Goal: Task Accomplishment & Management: Manage account settings

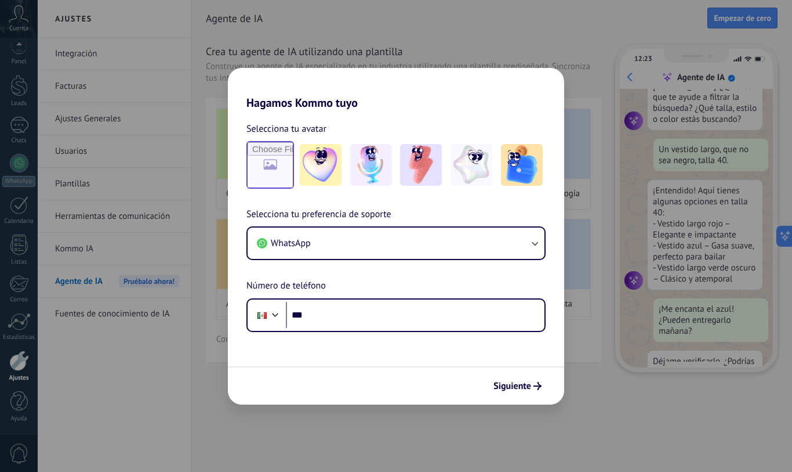
scroll to position [139, 0]
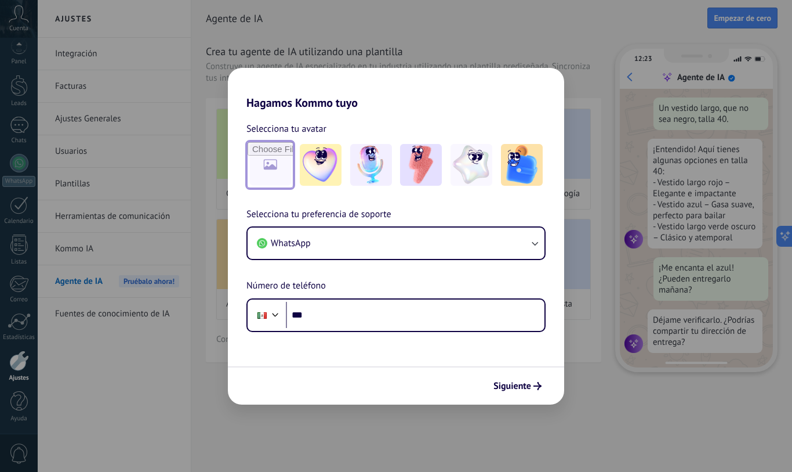
click at [276, 161] on input "file" at bounding box center [270, 164] width 45 height 45
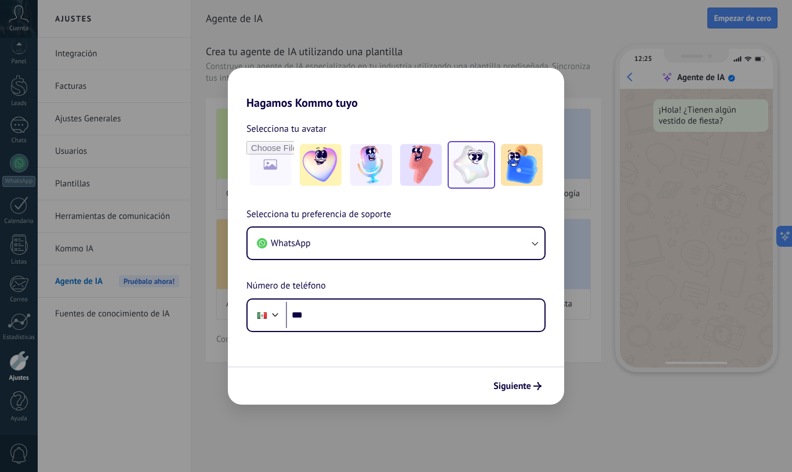
scroll to position [0, 0]
type input "**********"
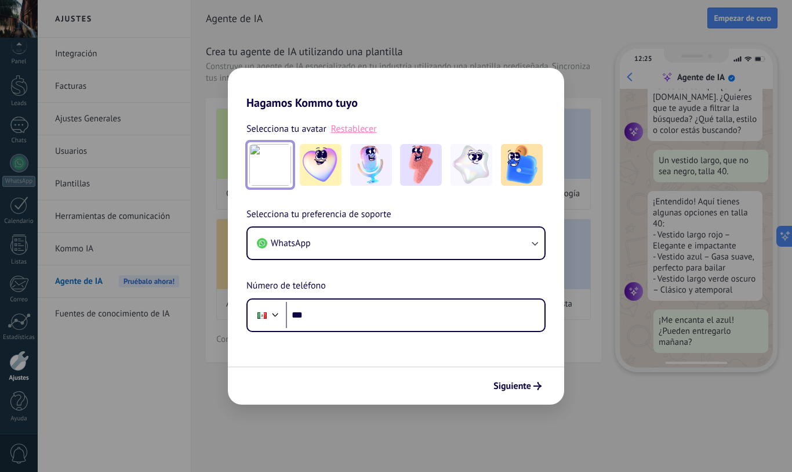
scroll to position [117, 0]
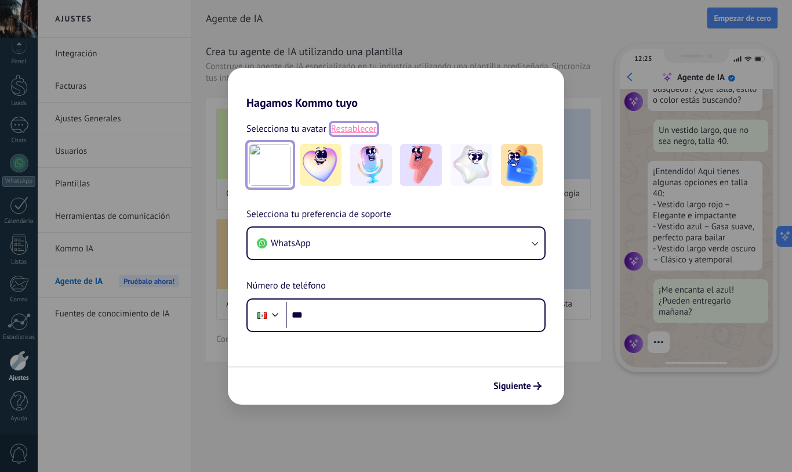
click at [366, 128] on link "Restablecer" at bounding box center [354, 129] width 46 height 12
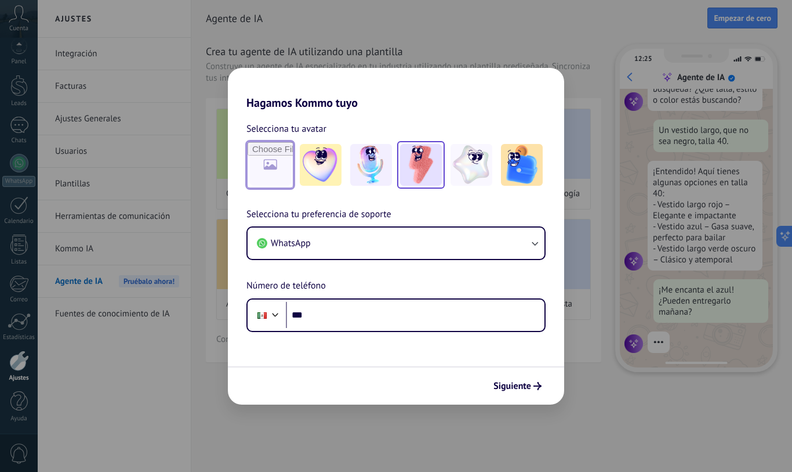
click at [412, 162] on img at bounding box center [421, 165] width 42 height 42
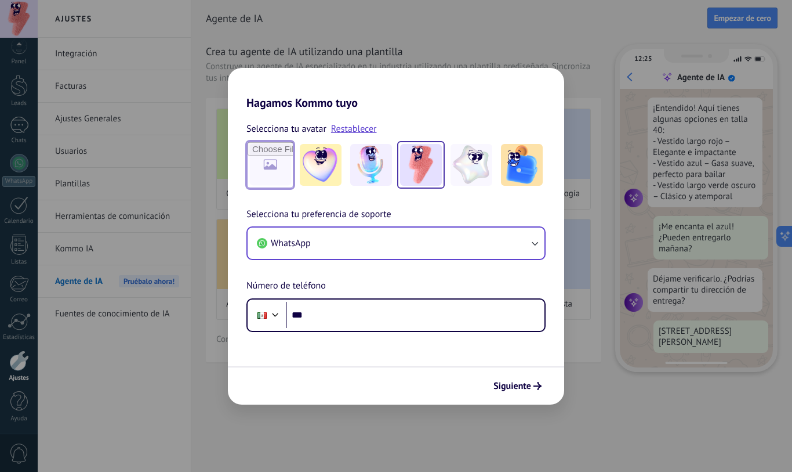
scroll to position [211, 0]
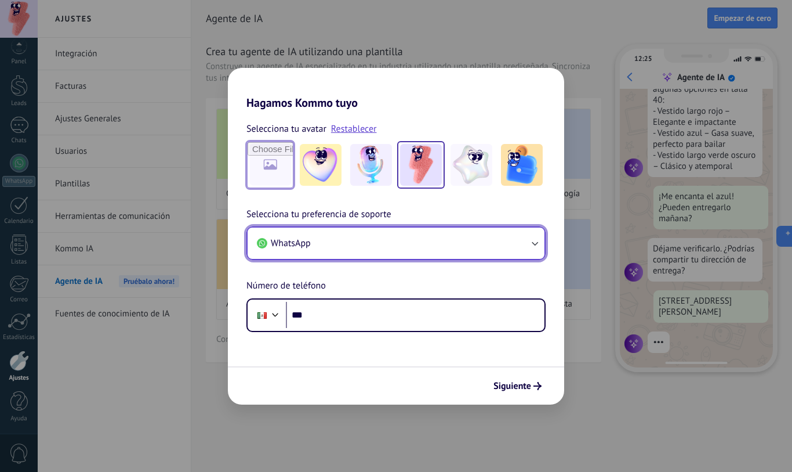
click at [375, 248] on button "WhatsApp" at bounding box center [396, 242] width 297 height 31
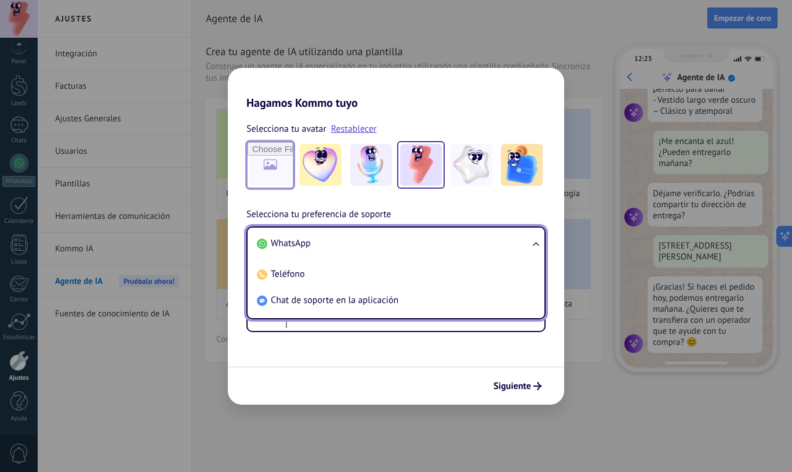
scroll to position [296, 0]
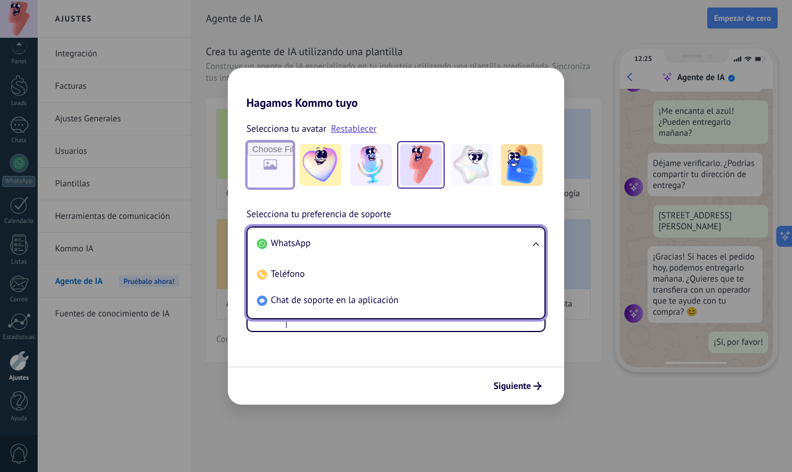
click at [295, 245] on span "WhatsApp" at bounding box center [291, 243] width 40 height 12
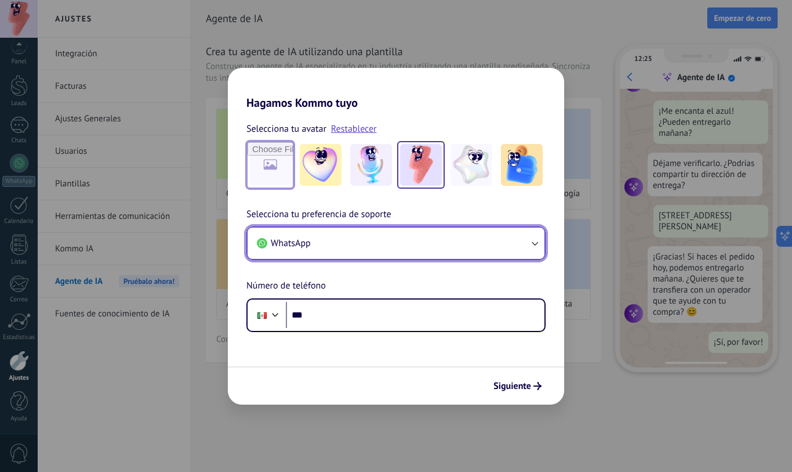
scroll to position [0, 0]
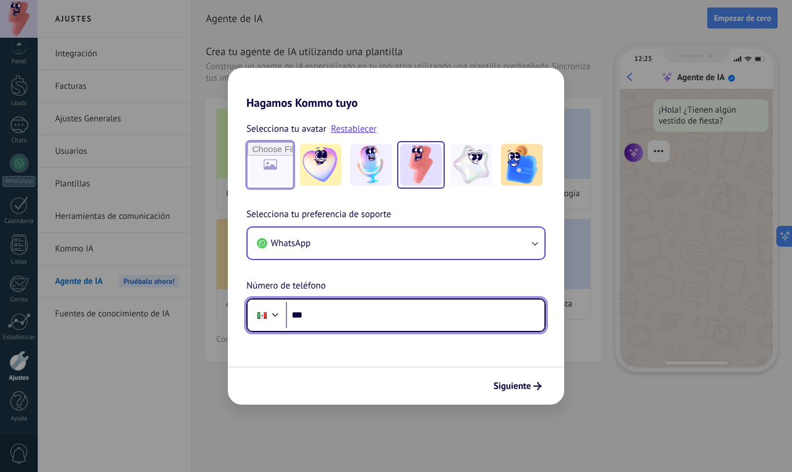
click at [339, 316] on input "***" at bounding box center [415, 315] width 259 height 27
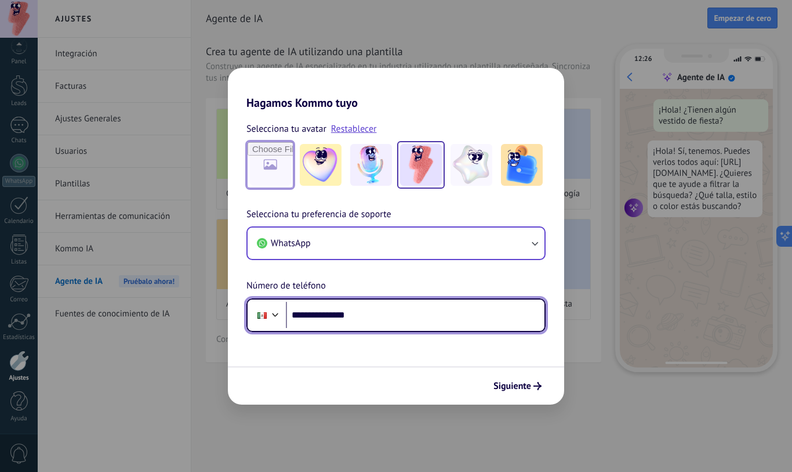
type input "**********"
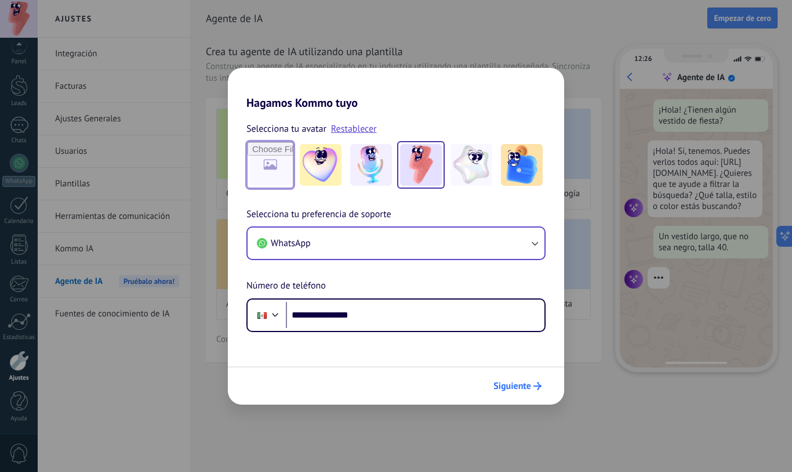
click at [530, 386] on span "Siguiente" at bounding box center [513, 386] width 38 height 8
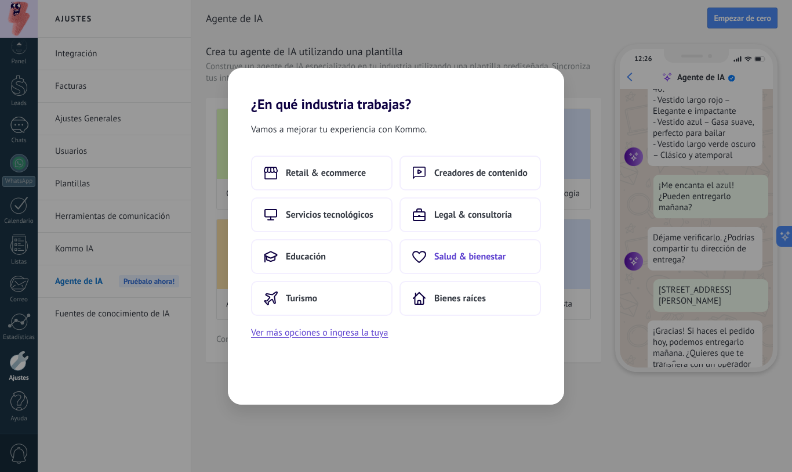
scroll to position [266, 0]
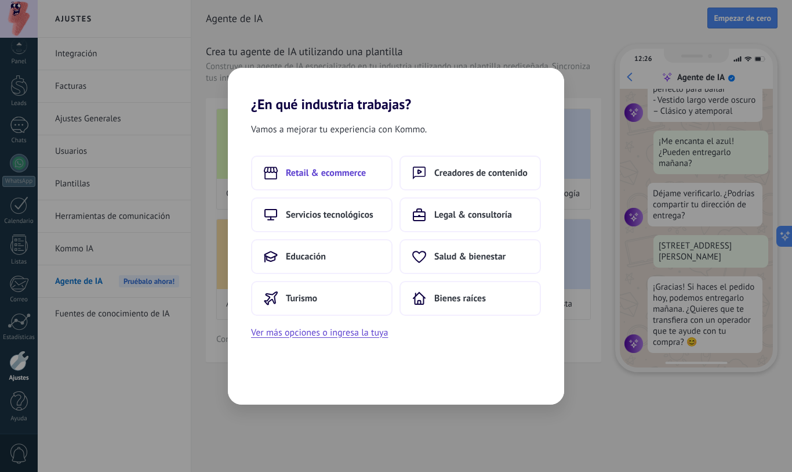
click at [307, 174] on span "Retail & ecommerce" at bounding box center [326, 173] width 80 height 12
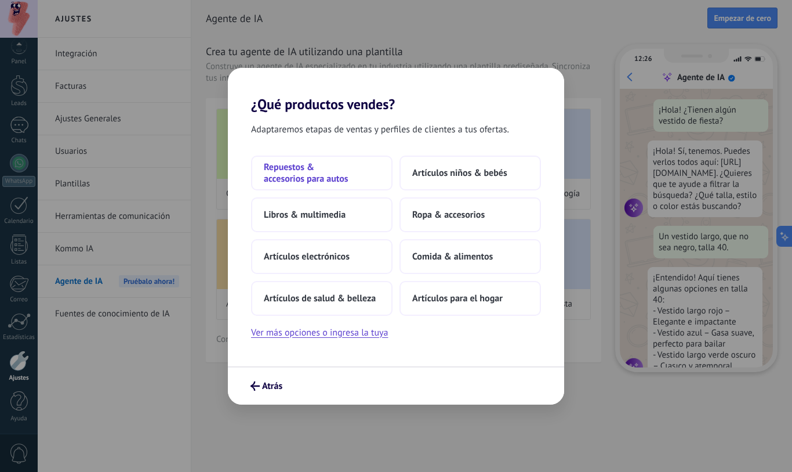
scroll to position [35, 0]
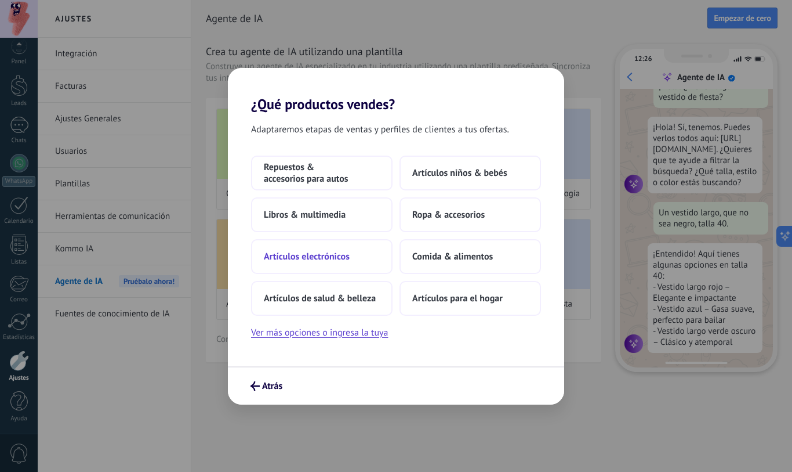
click at [353, 254] on button "Artículos electrónicos" at bounding box center [322, 256] width 142 height 35
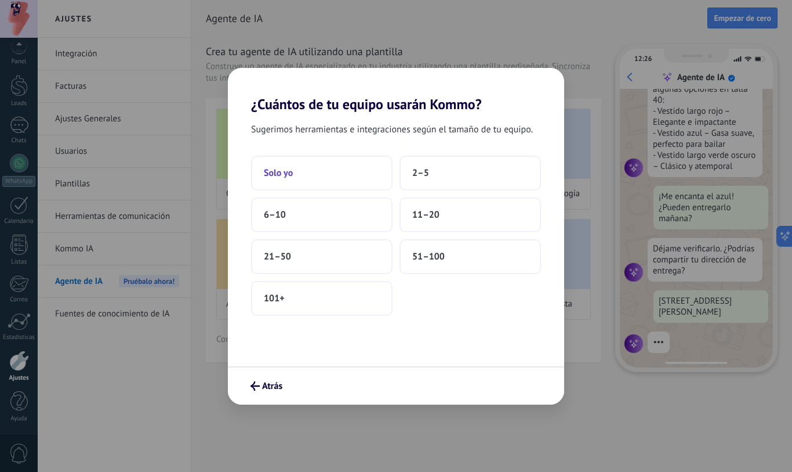
scroll to position [266, 0]
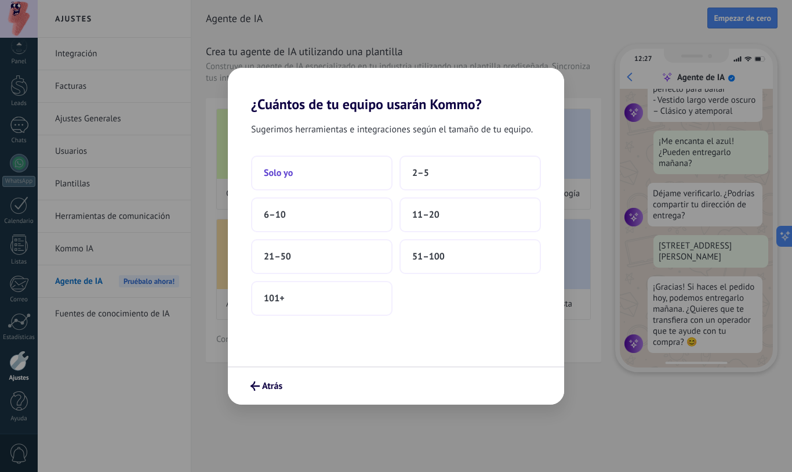
click at [317, 169] on button "Solo yo" at bounding box center [322, 172] width 142 height 35
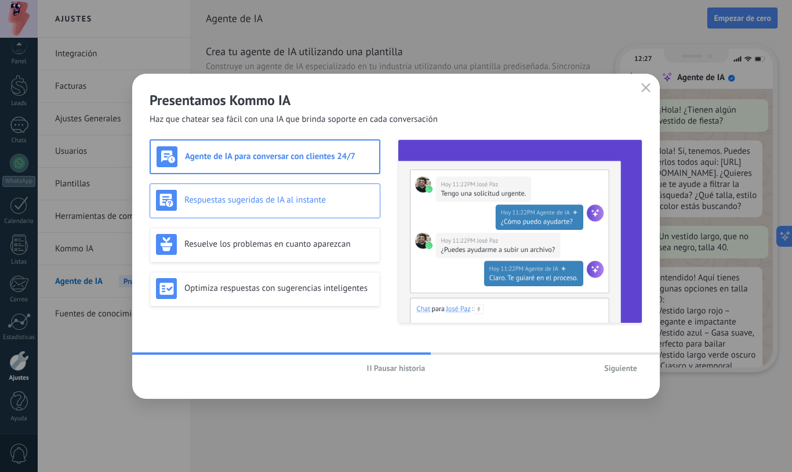
scroll to position [35, 0]
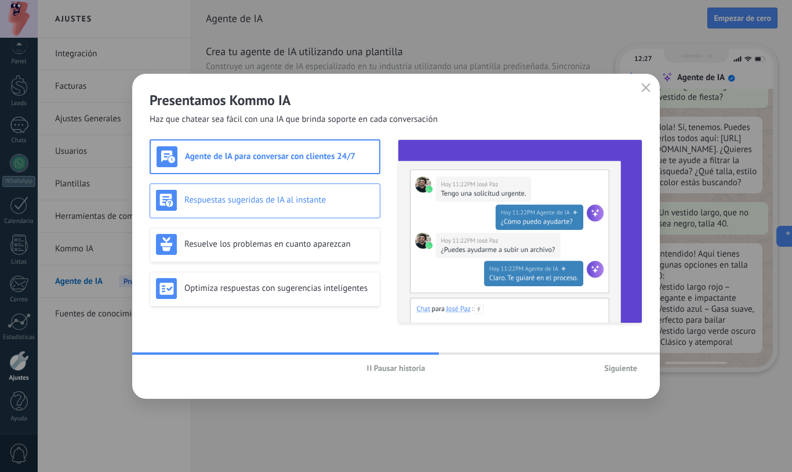
click at [352, 212] on div "Respuestas sugeridas de IA al instante" at bounding box center [265, 200] width 231 height 35
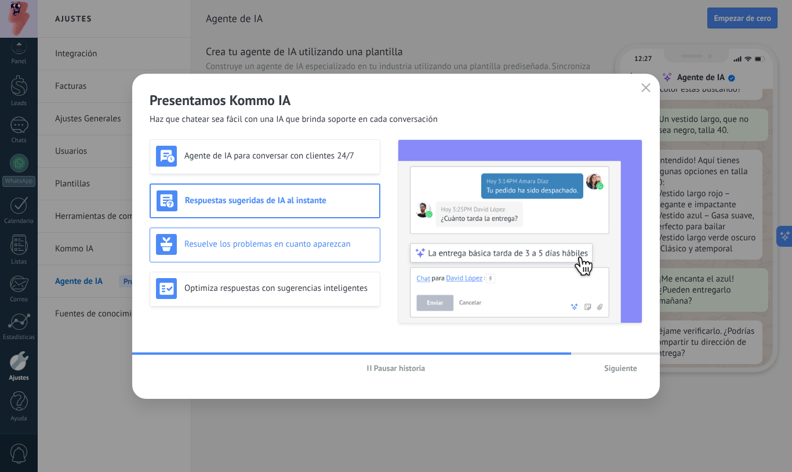
scroll to position [139, 0]
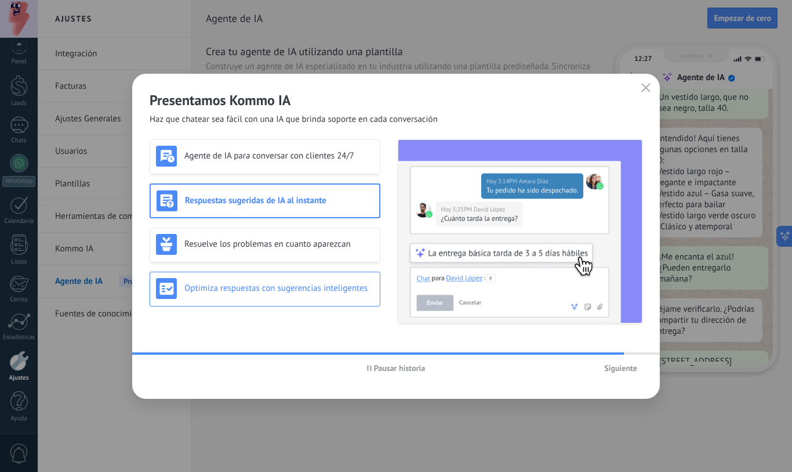
click at [338, 295] on div "Optimiza respuestas con sugerencias inteligentes" at bounding box center [265, 288] width 218 height 21
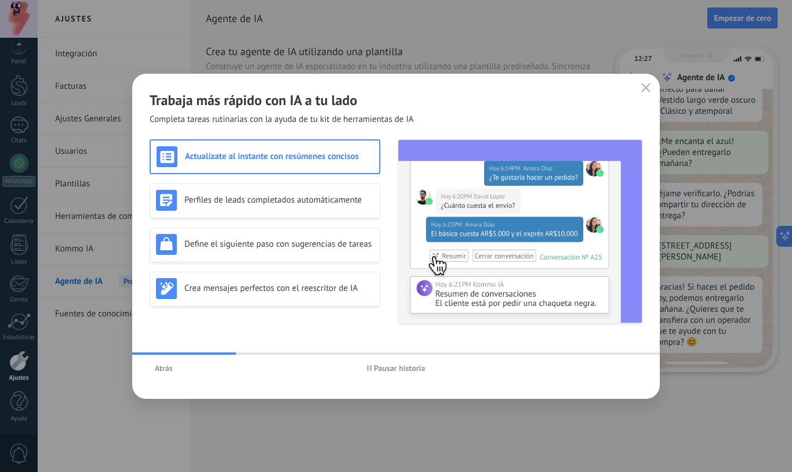
scroll to position [296, 0]
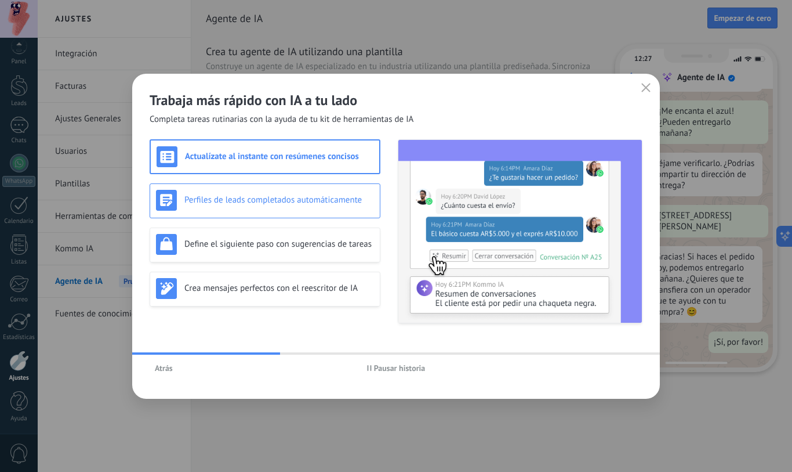
click at [252, 200] on h3 "Perfiles de leads completados automáticamente" at bounding box center [279, 199] width 190 height 11
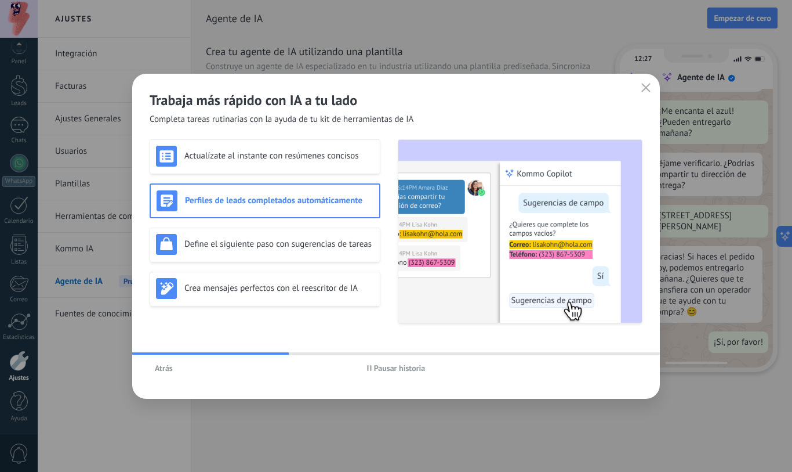
scroll to position [0, 0]
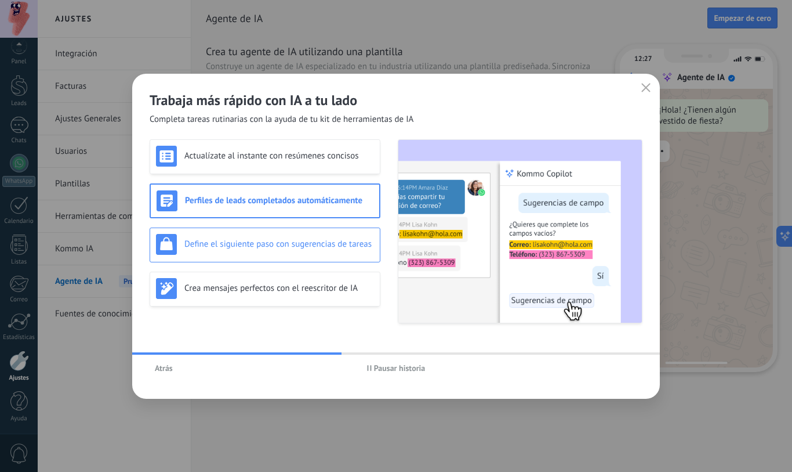
click at [248, 248] on h3 "Define el siguiente paso con sugerencias de tareas" at bounding box center [279, 243] width 190 height 11
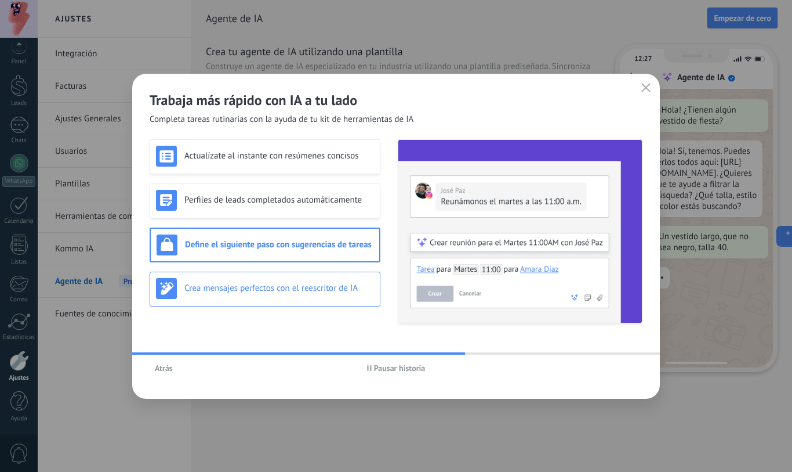
click at [248, 287] on h3 "Crea mensajes perfectos con el reescritor de IA" at bounding box center [279, 287] width 190 height 11
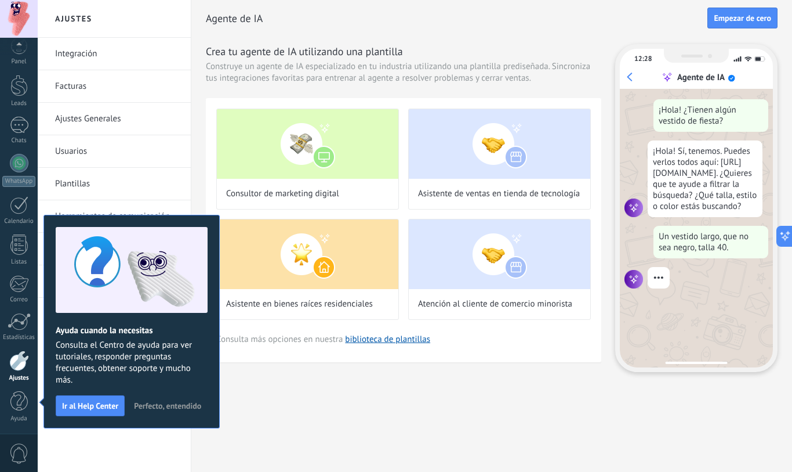
click at [155, 405] on span "Perfecto, entendido" at bounding box center [167, 405] width 67 height 8
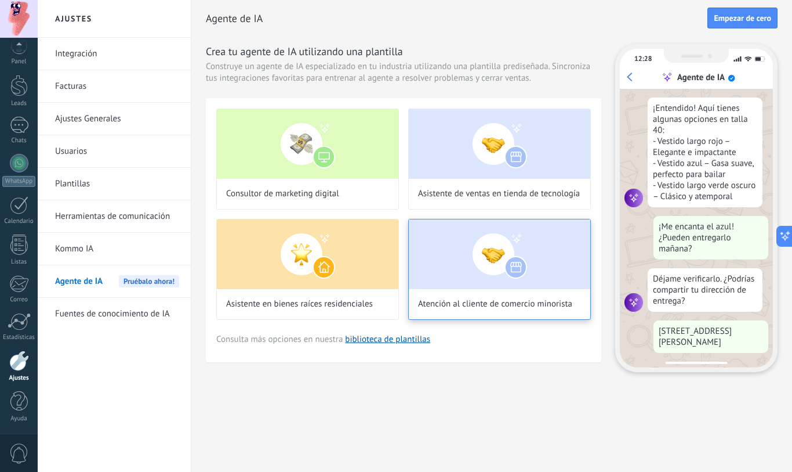
scroll to position [211, 0]
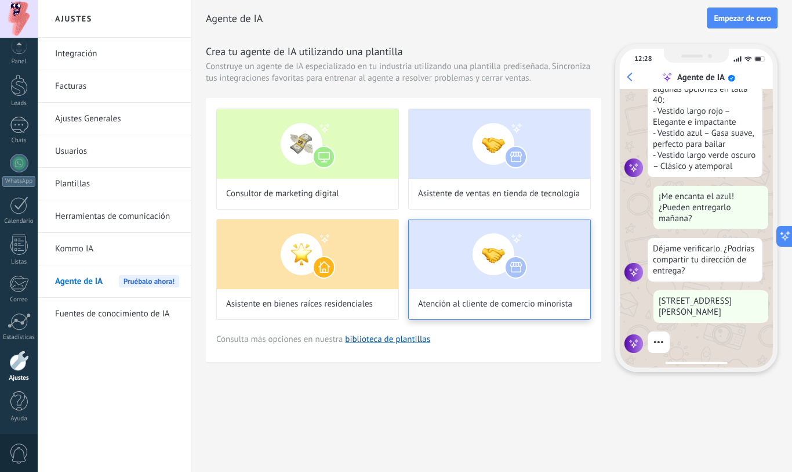
click at [548, 249] on img at bounding box center [500, 254] width 182 height 70
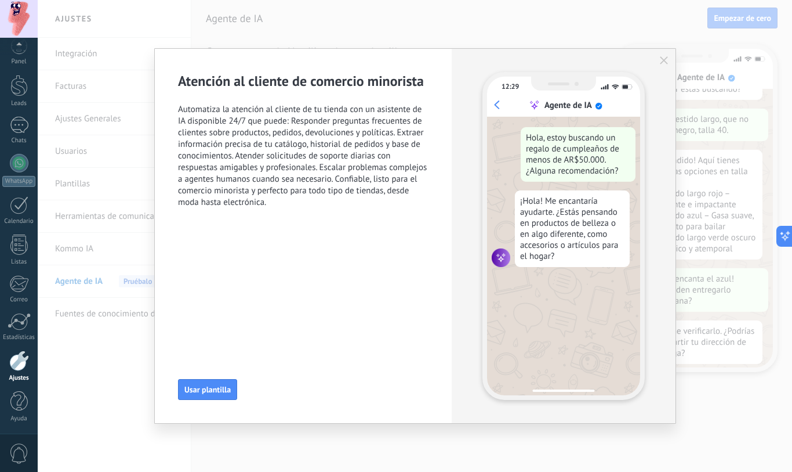
scroll to position [139, 0]
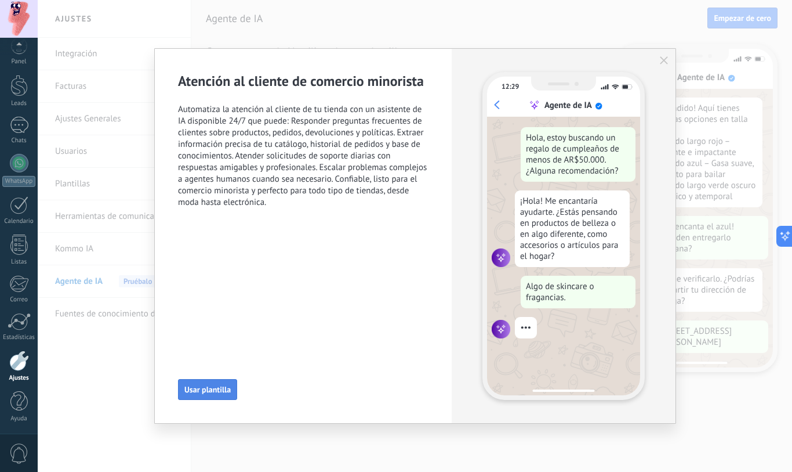
click at [219, 391] on span "Usar plantilla" at bounding box center [207, 389] width 46 height 8
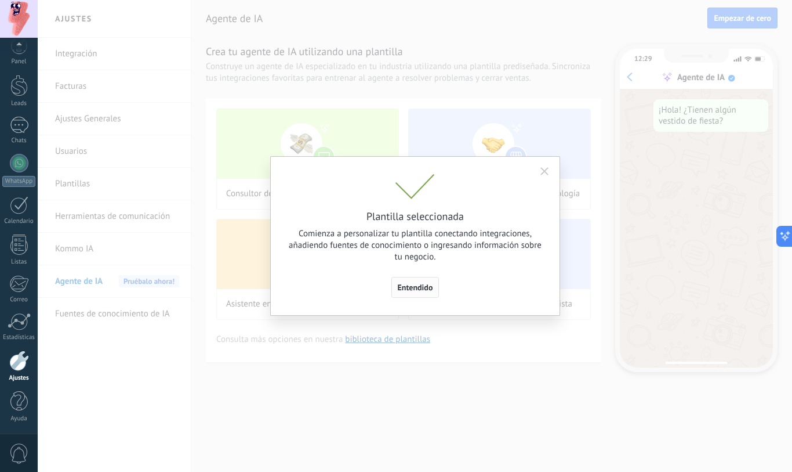
scroll to position [0, 0]
click at [414, 290] on span "Entendido" at bounding box center [415, 287] width 35 height 8
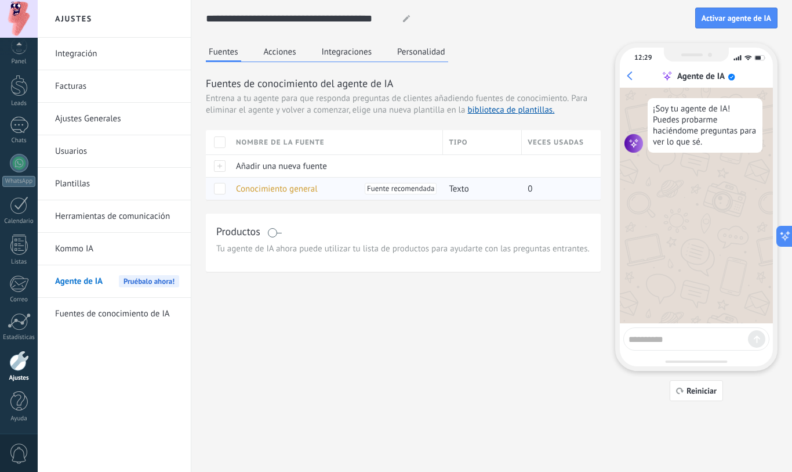
click at [224, 189] on span at bounding box center [220, 189] width 12 height 12
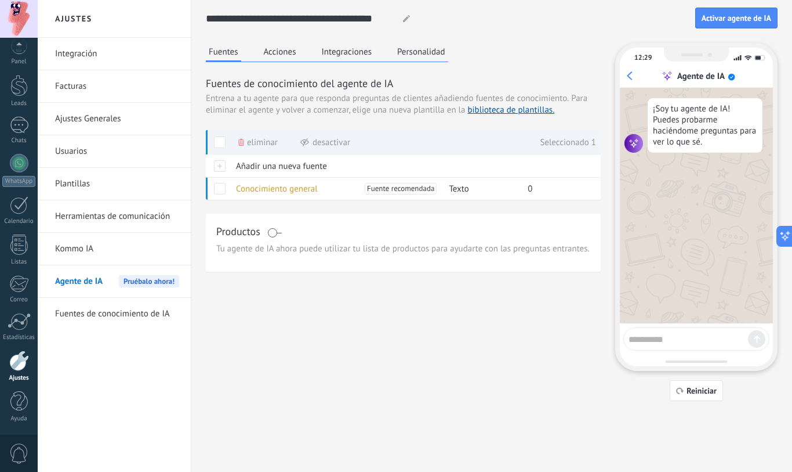
click at [223, 142] on span at bounding box center [220, 142] width 12 height 12
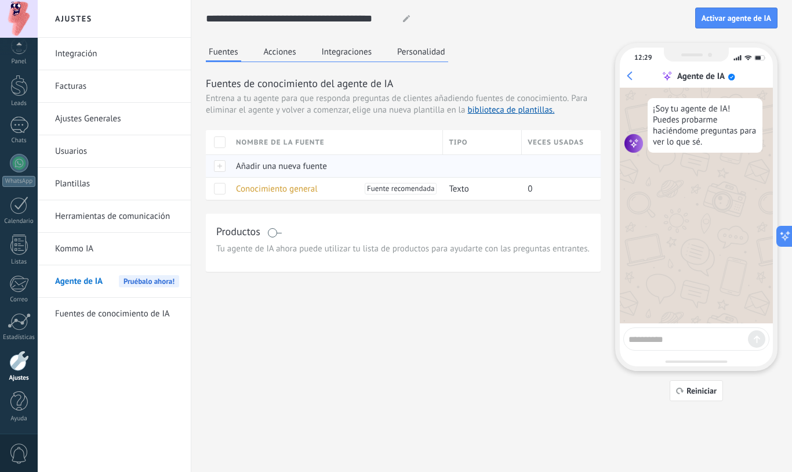
click at [220, 169] on div at bounding box center [218, 165] width 24 height 23
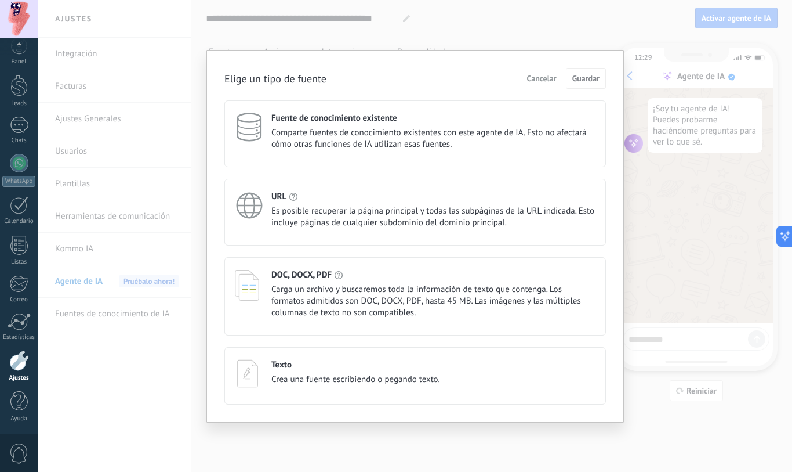
click at [345, 292] on span "Carga un archivo y buscaremos toda la información de texto que contenga. Los fo…" at bounding box center [433, 301] width 324 height 35
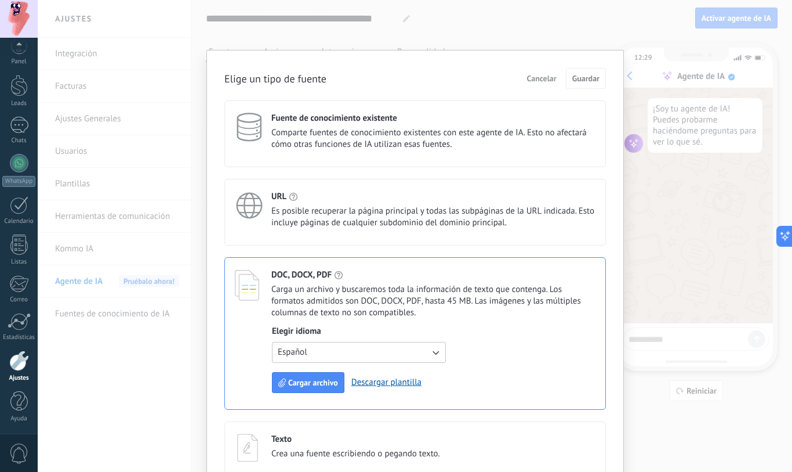
click at [434, 351] on icon "button" at bounding box center [436, 352] width 12 height 12
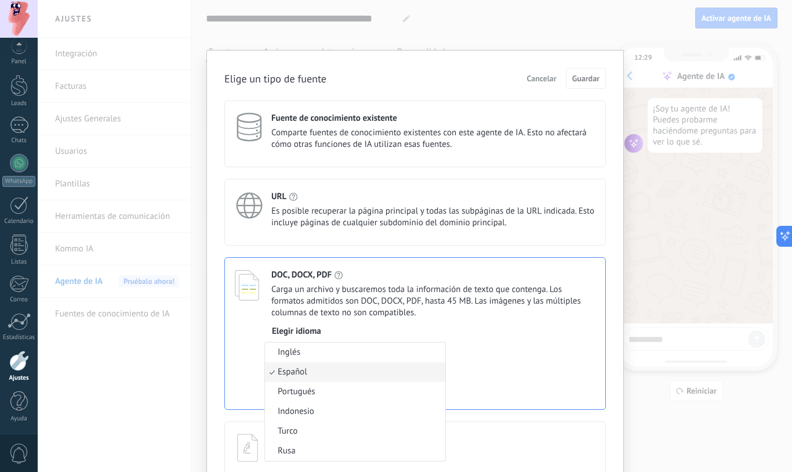
click at [519, 334] on div "Elegir idioma Español Inglés Español Portugués Indonesio Turco Rusa Cargar arch…" at bounding box center [434, 358] width 324 height 67
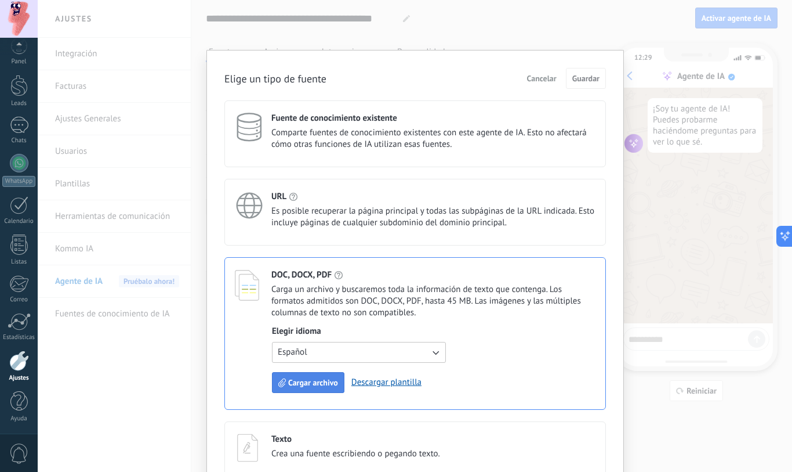
click at [318, 384] on span "Cargar archivo" at bounding box center [313, 382] width 50 height 8
click at [334, 387] on div "Descargar plantilla" at bounding box center [359, 382] width 174 height 21
click at [364, 380] on link "Descargar plantilla" at bounding box center [334, 381] width 70 height 11
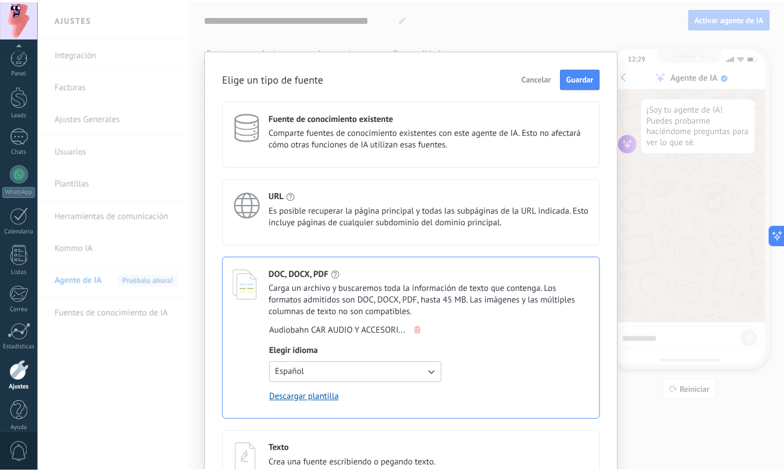
scroll to position [11, 0]
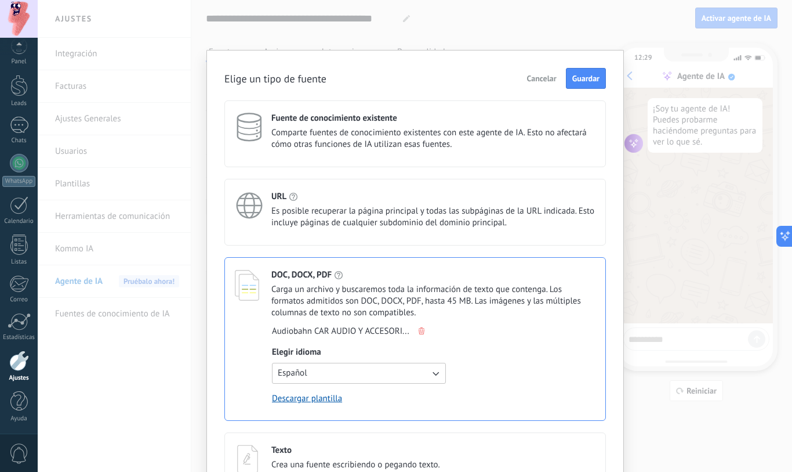
drag, startPoint x: 492, startPoint y: 66, endPoint x: 742, endPoint y: 2, distance: 258.0
click at [507, 0] on html ".abccls-1,.abccls-2{fill-rule:evenodd}.abccls-2{fill:#fff} .abfcls-1{fill:none}…" at bounding box center [396, 236] width 792 height 472
click at [584, 77] on span "Guardar" at bounding box center [586, 78] width 27 height 8
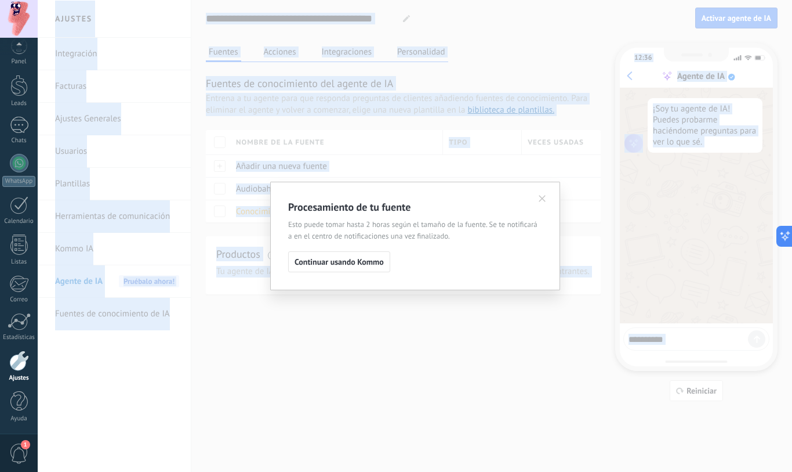
click at [383, 265] on span "Continuar usando Kommo" at bounding box center [339, 262] width 89 height 8
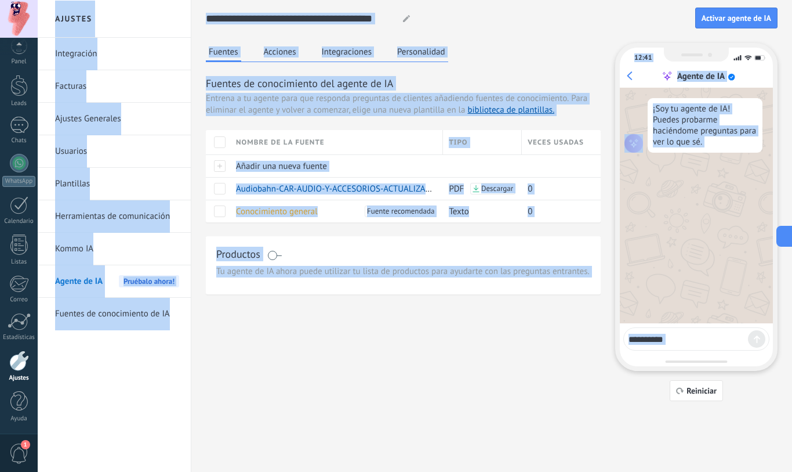
click at [460, 383] on div "Fuentes Acciones Integraciones Personalidad Fuentes de conocimiento del agente …" at bounding box center [492, 222] width 572 height 358
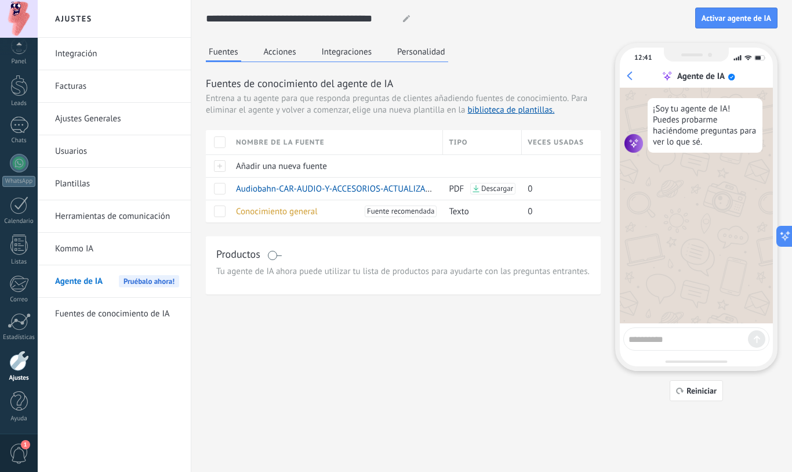
click at [290, 55] on button "Acciones" at bounding box center [280, 51] width 38 height 17
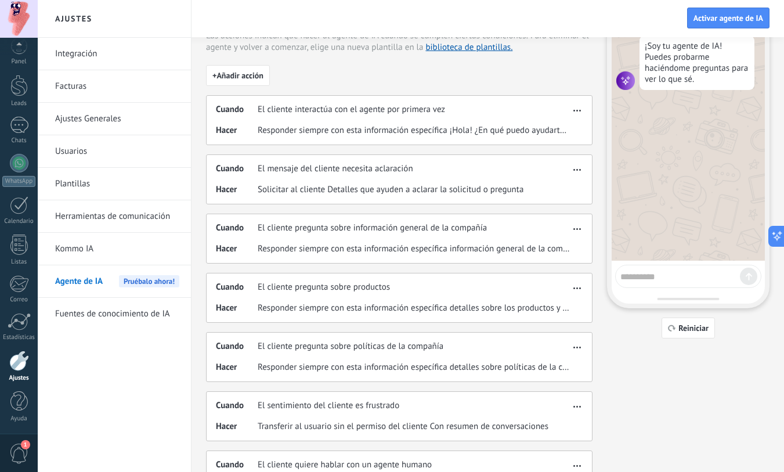
scroll to position [62, 0]
click at [332, 122] on div "Cuando El cliente interactúa con el agente por primera vez Hacer Responder siem…" at bounding box center [399, 121] width 386 height 50
click at [580, 110] on span "button" at bounding box center [577, 109] width 8 height 8
click at [452, 111] on div "Cuando El cliente interactúa con el agente por primera vez" at bounding box center [393, 110] width 354 height 12
click at [673, 420] on div "Fuentes Acciones Integraciones Personalidad Acciones del agente de IA Las accio…" at bounding box center [487, 300] width 563 height 638
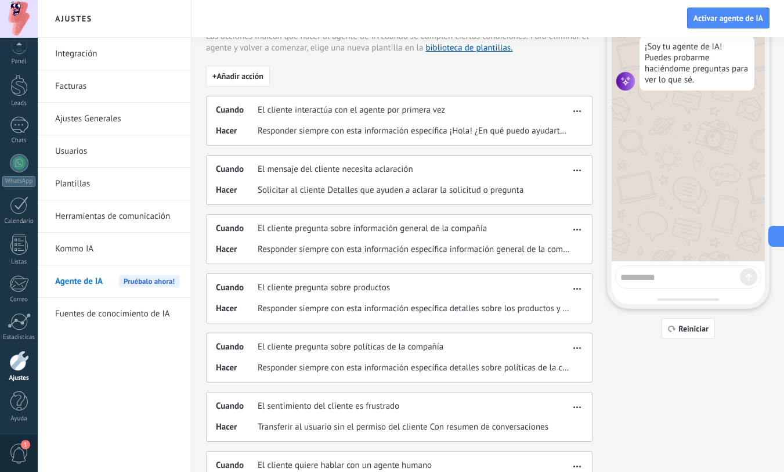
click at [554, 176] on div "Cuando El mensaje del cliente necesita aclaración Hacer Solicitar al cliente De…" at bounding box center [399, 180] width 386 height 50
click at [679, 400] on div "Fuentes Acciones Integraciones Personalidad Acciones del agente de IA Las accio…" at bounding box center [487, 300] width 563 height 638
click at [236, 122] on div "Cuando El cliente interactúa con el agente por primera vez Hacer Responder siem…" at bounding box center [399, 121] width 386 height 50
click at [107, 390] on div "Integración Facturas Ajustes Generales Usuarios Plantillas Herramientas de comu…" at bounding box center [114, 255] width 153 height 434
click at [21, 45] on div at bounding box center [19, 46] width 38 height 17
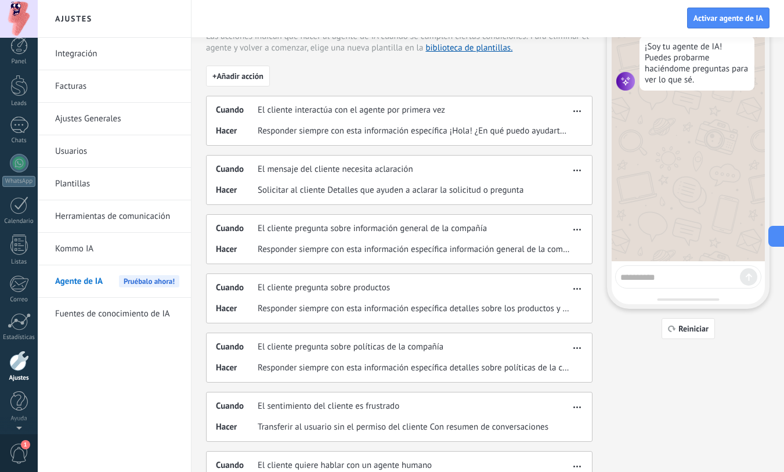
click at [18, 42] on div "Panel Leads Chats WhatsApp Clientes" at bounding box center [37, 236] width 75 height 396
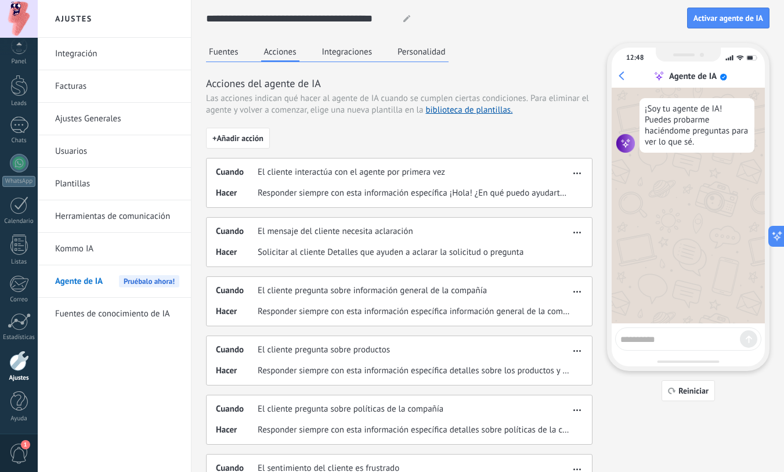
scroll to position [11, 0]
click at [119, 364] on div "Integración Facturas Ajustes Generales Usuarios Plantillas Herramientas de comu…" at bounding box center [114, 255] width 153 height 434
click at [358, 54] on button "Integraciones" at bounding box center [347, 51] width 56 height 17
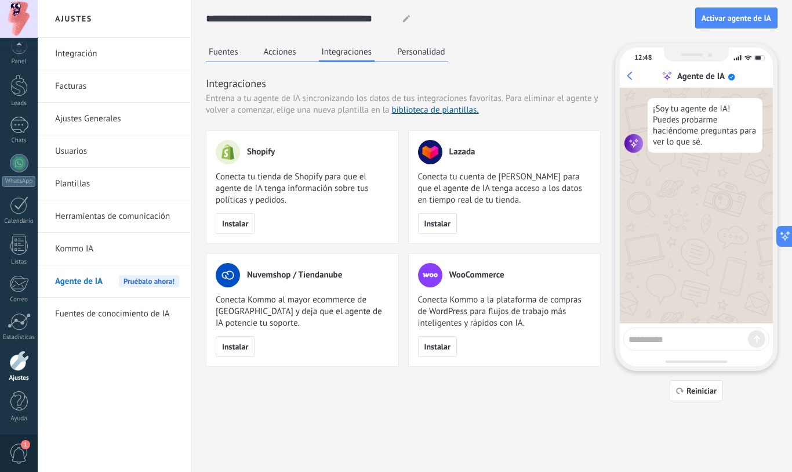
click at [423, 53] on button "Personalidad" at bounding box center [421, 51] width 54 height 17
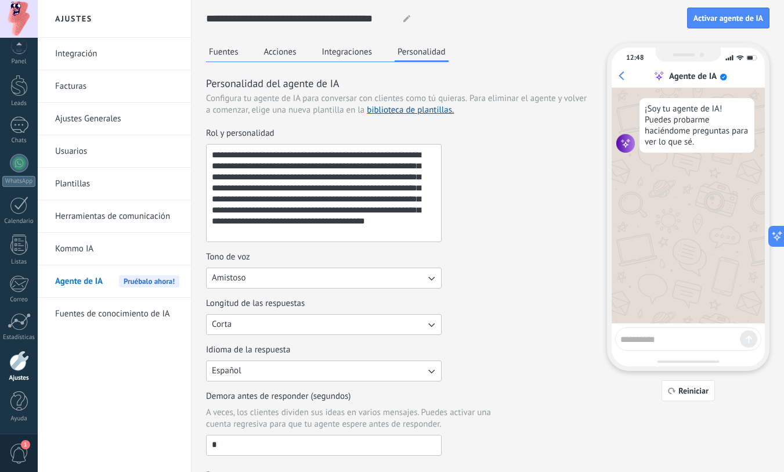
click at [59, 370] on div "Integración Facturas Ajustes Generales Usuarios Plantillas Herramientas de comu…" at bounding box center [114, 255] width 153 height 434
click at [89, 121] on link "Ajustes Generales" at bounding box center [117, 119] width 124 height 32
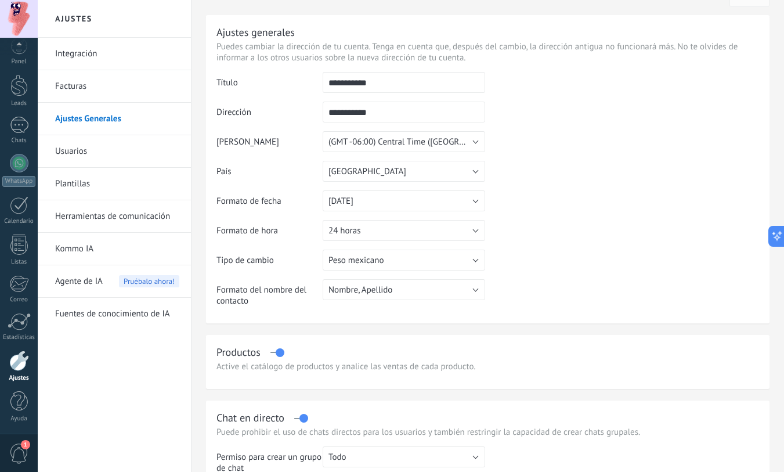
scroll to position [119, 0]
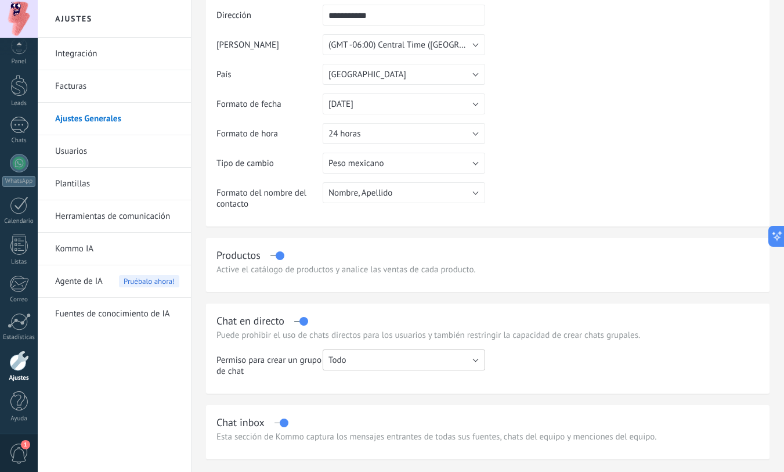
click at [477, 360] on button "Todo" at bounding box center [404, 359] width 162 height 21
click at [388, 383] on span "Administrador" at bounding box center [398, 379] width 165 height 11
click at [74, 154] on link "Usuarios" at bounding box center [117, 151] width 124 height 32
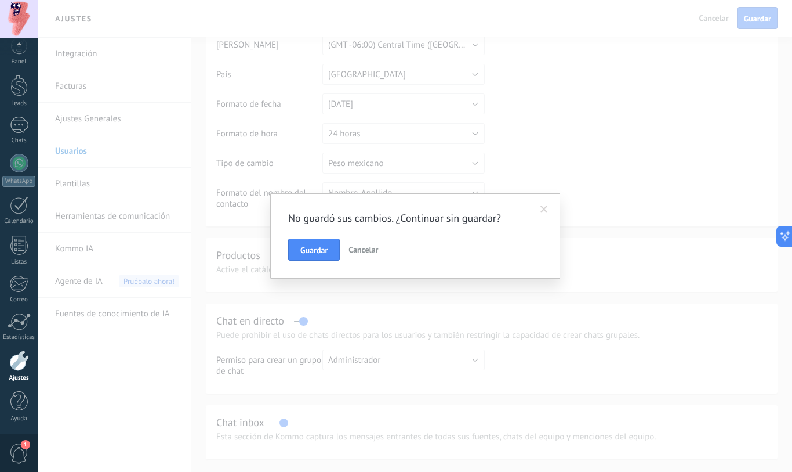
drag, startPoint x: 328, startPoint y: 256, endPoint x: 297, endPoint y: 267, distance: 33.2
click at [328, 256] on button "Guardar" at bounding box center [314, 249] width 52 height 22
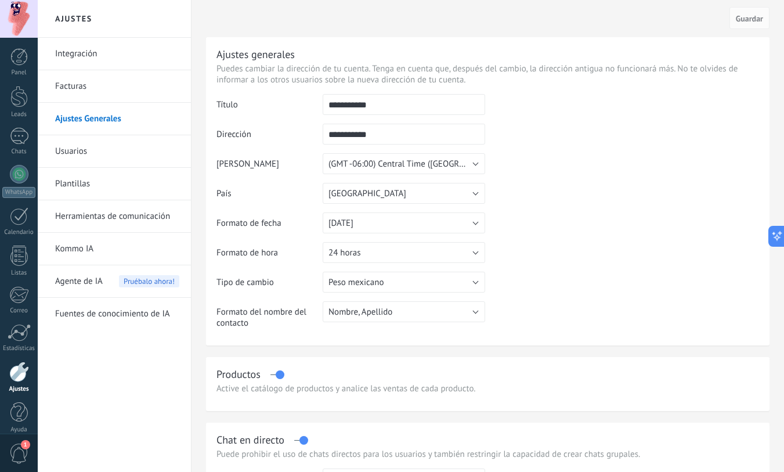
click at [90, 281] on span "Agente de IA" at bounding box center [79, 281] width 48 height 32
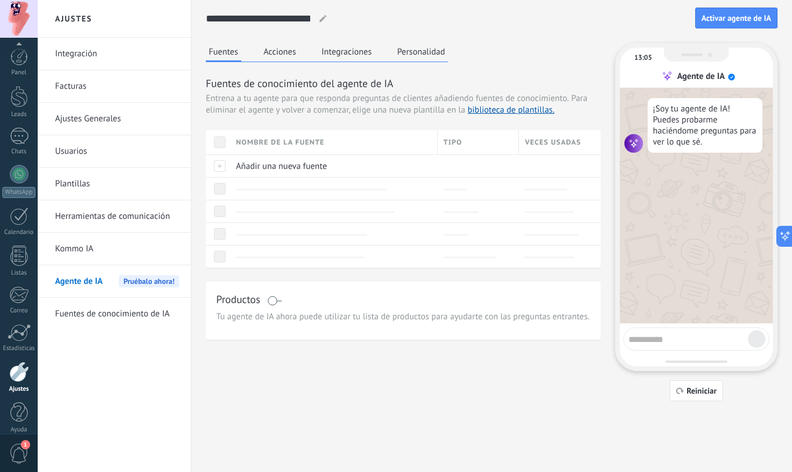
scroll to position [11, 0]
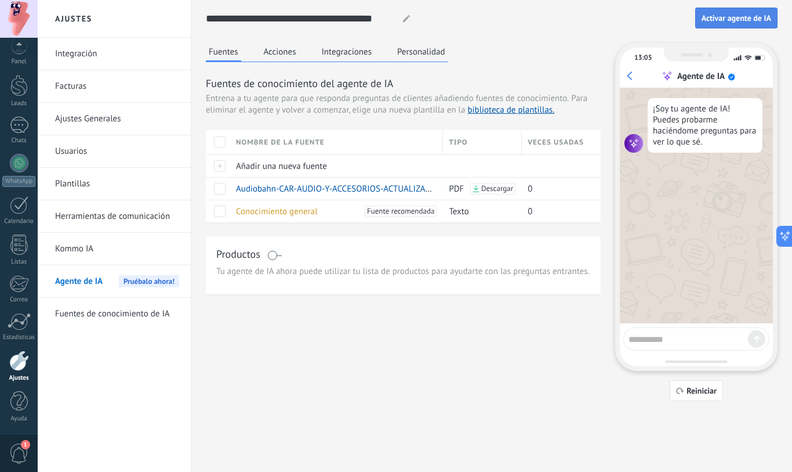
click at [740, 19] on span "Activar agente de IA" at bounding box center [737, 18] width 70 height 8
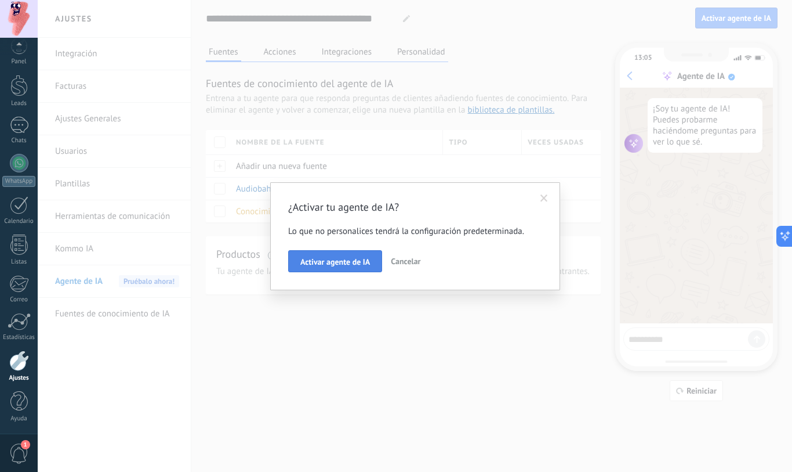
click at [338, 267] on button "Activar agente de IA" at bounding box center [335, 261] width 94 height 22
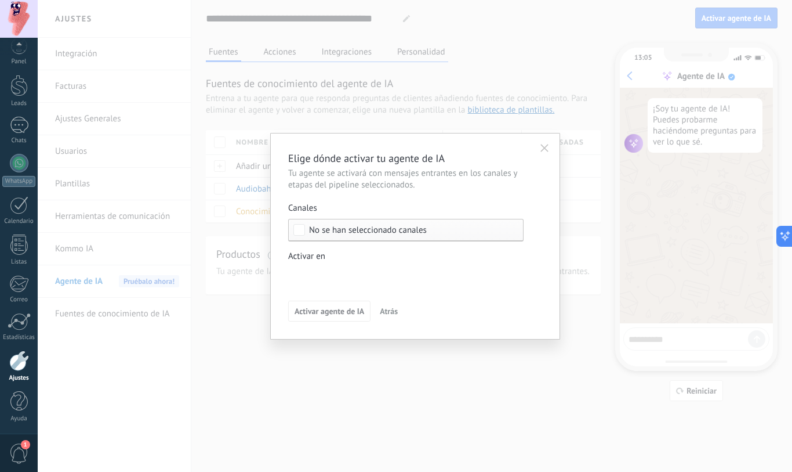
click at [0, 0] on div "Leads Entrantes Nueva consulta Cualificado Cotización enviada Pedido creado Ped…" at bounding box center [0, 0] width 0 height 0
click at [299, 231] on div at bounding box center [415, 236] width 755 height 472
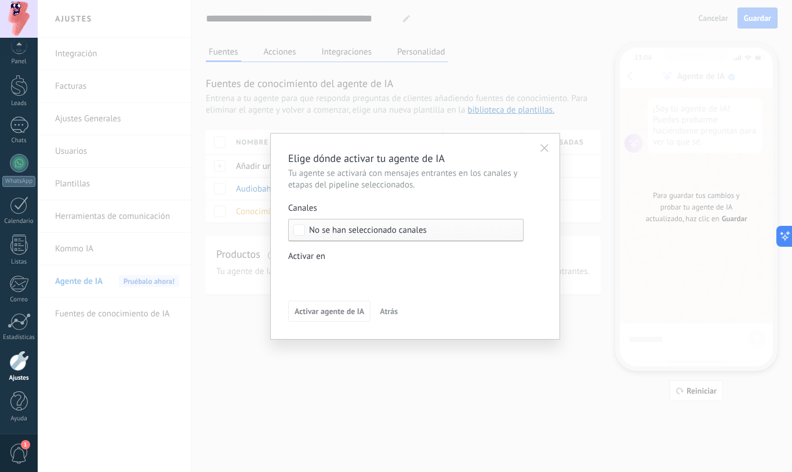
click at [332, 233] on span "No se han seleccionado canales" at bounding box center [368, 230] width 118 height 9
click at [390, 311] on span "Atrás" at bounding box center [389, 311] width 18 height 8
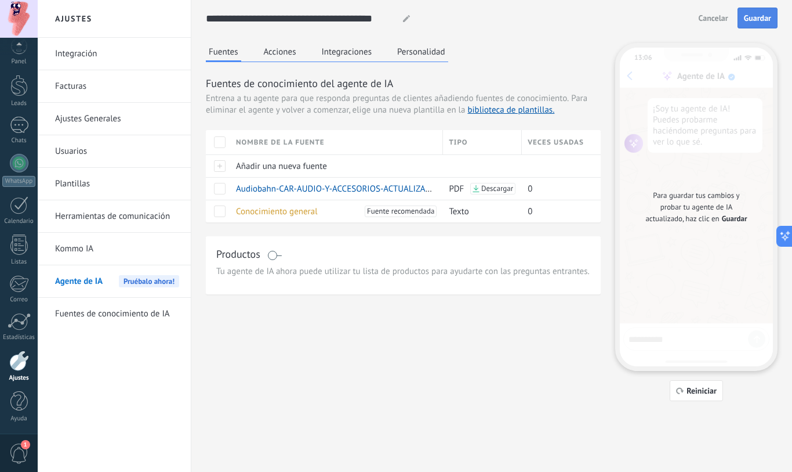
click at [754, 17] on span "Guardar" at bounding box center [757, 18] width 27 height 8
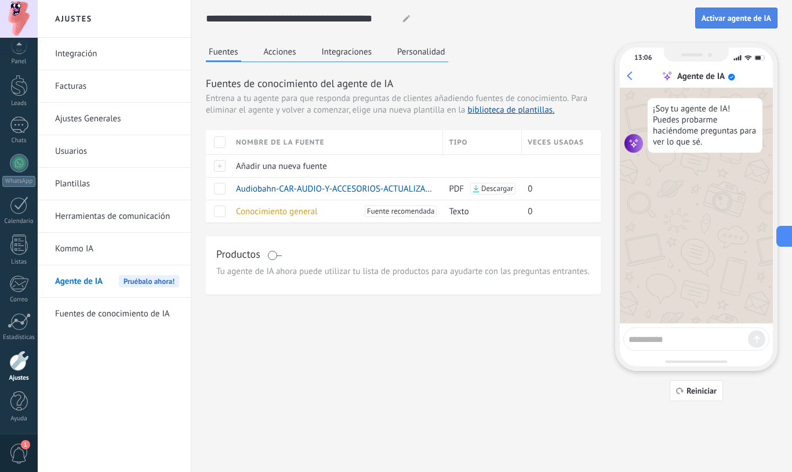
click at [741, 19] on span "Activar agente de IA" at bounding box center [737, 18] width 70 height 8
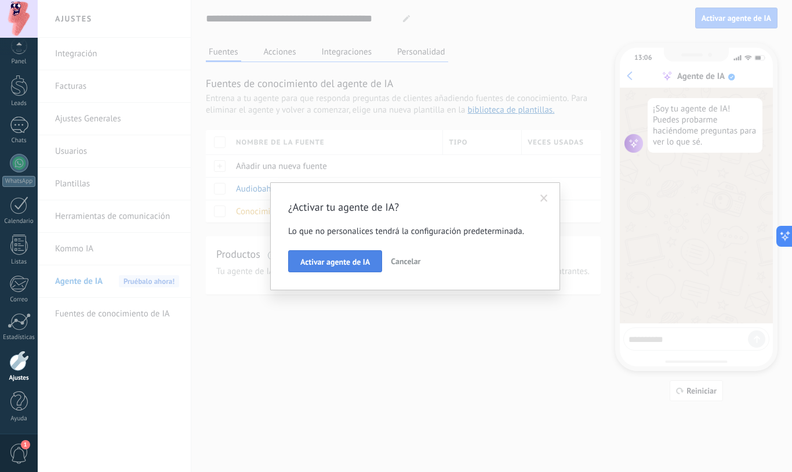
click at [366, 263] on span "Activar agente de IA" at bounding box center [335, 262] width 70 height 8
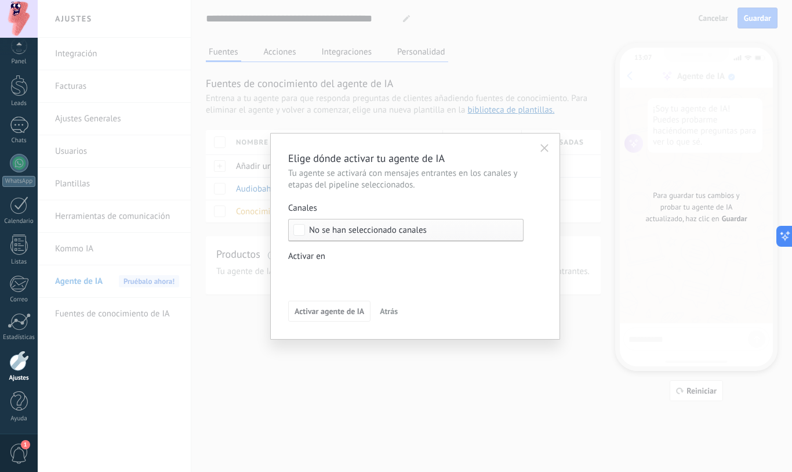
click at [335, 230] on span "No se han seleccionado canales" at bounding box center [368, 230] width 118 height 9
click at [546, 148] on icon "button" at bounding box center [545, 148] width 8 height 8
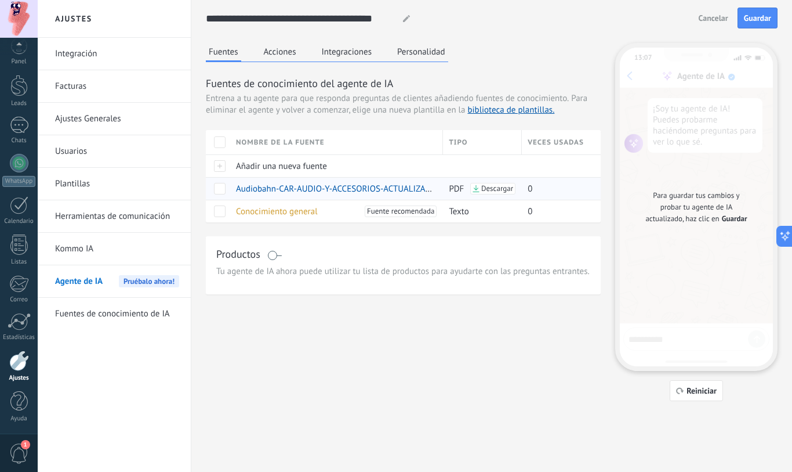
click at [365, 191] on span "Audiobahn-CAR-AUDIO-Y-ACCESORIOS-ACTUALIZADO-AGOSTO-2025.pdf" at bounding box center [371, 188] width 271 height 11
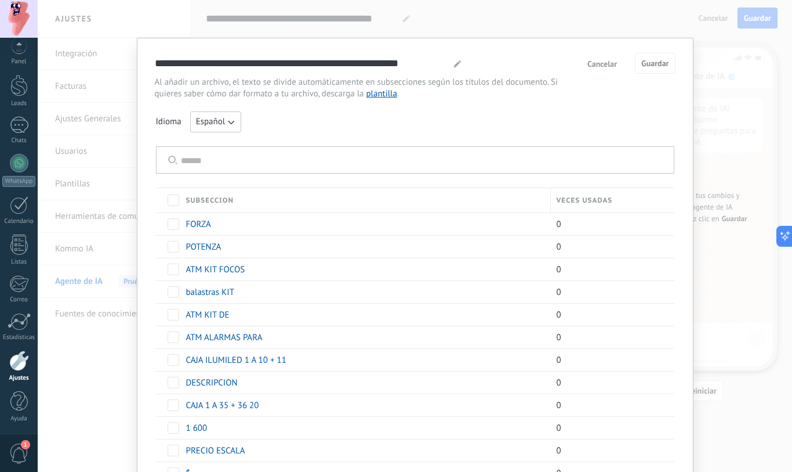
click at [172, 200] on span at bounding box center [174, 200] width 12 height 12
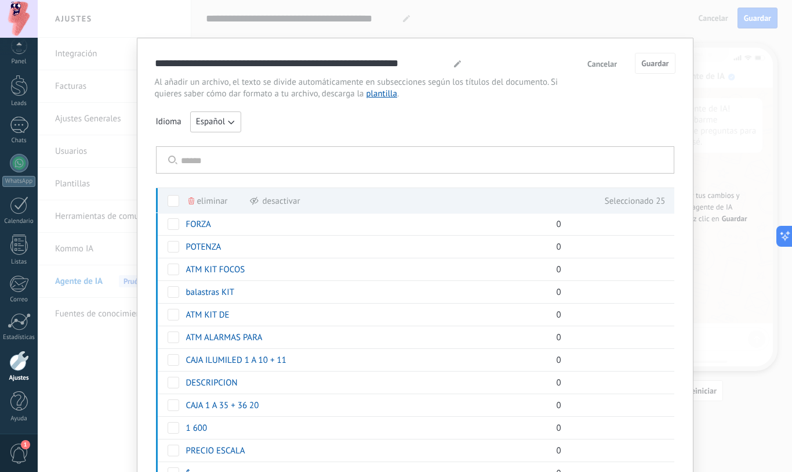
click at [598, 63] on span "Cancelar" at bounding box center [603, 64] width 30 height 8
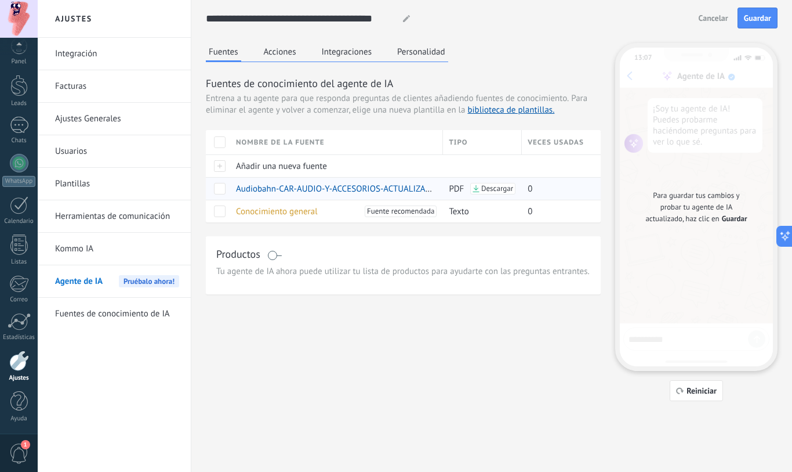
click at [222, 191] on span at bounding box center [220, 189] width 12 height 12
click at [760, 17] on span "Guardar" at bounding box center [757, 18] width 27 height 8
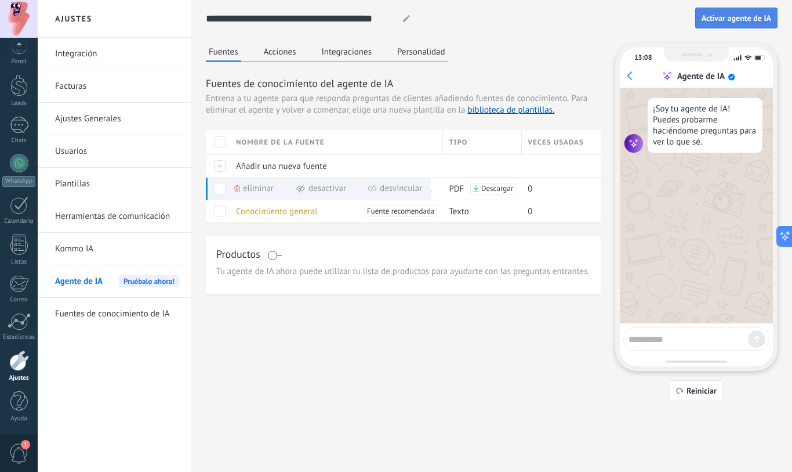
click at [766, 21] on span "Activar agente de IA" at bounding box center [737, 18] width 70 height 8
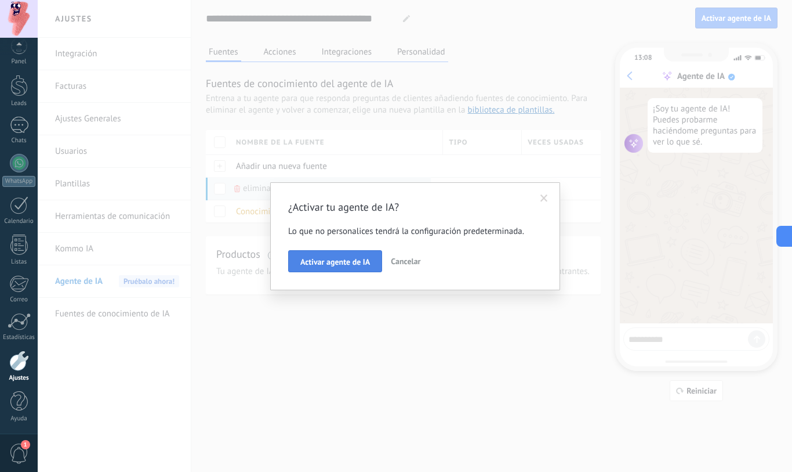
click at [356, 265] on span "Activar agente de IA" at bounding box center [335, 262] width 70 height 8
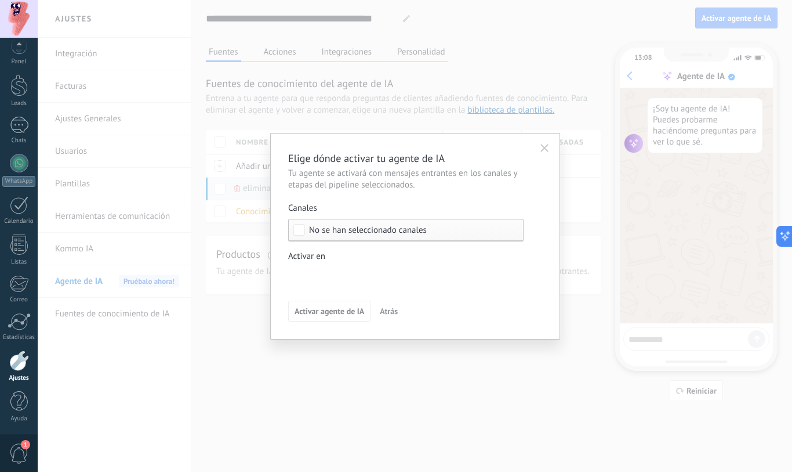
click at [354, 231] on span "No se han seleccionado canales" at bounding box center [368, 230] width 118 height 9
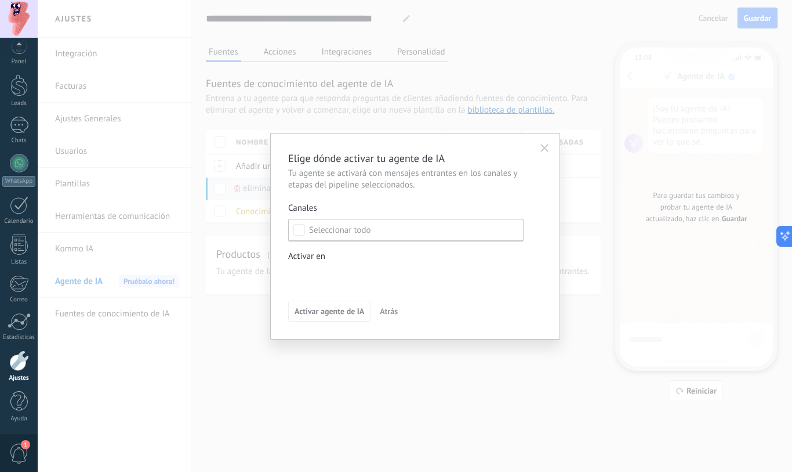
click at [379, 313] on button "Atrás" at bounding box center [389, 310] width 28 height 17
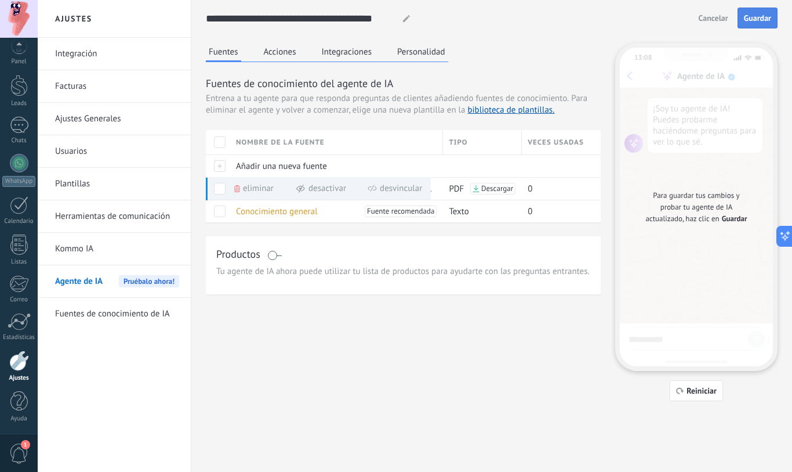
click at [743, 23] on button "Guardar" at bounding box center [758, 18] width 40 height 21
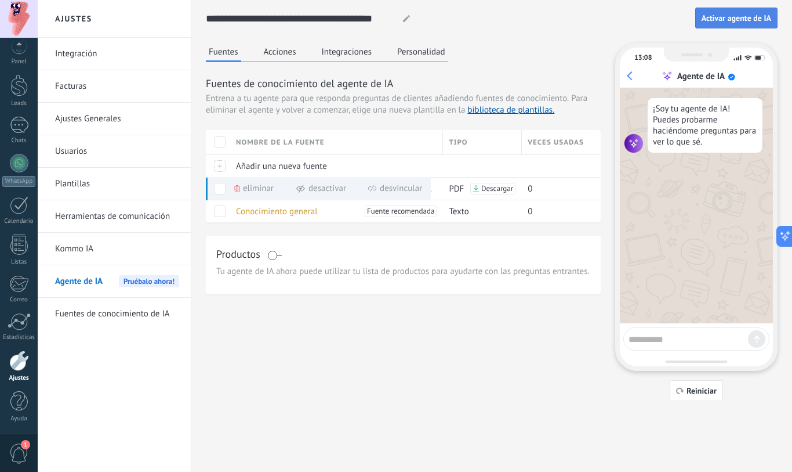
click at [733, 17] on span "Activar agente de IA" at bounding box center [737, 18] width 70 height 8
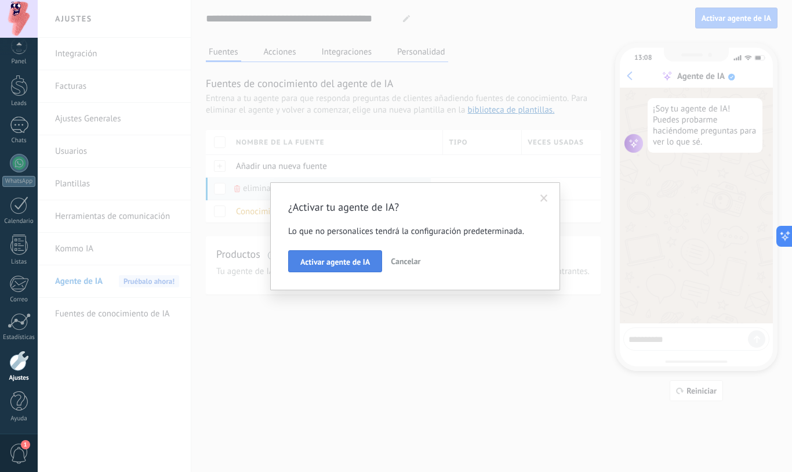
click at [360, 262] on span "Activar agente de IA" at bounding box center [335, 262] width 70 height 8
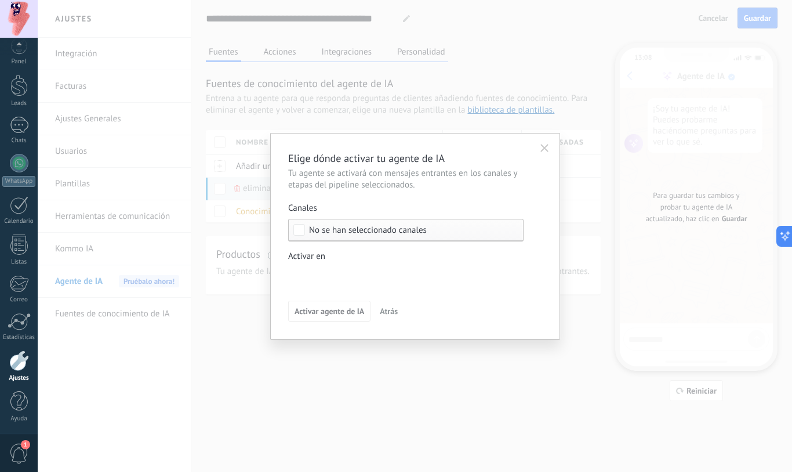
click at [0, 0] on div "Leads Entrantes Nueva consulta Cualificado Cotización enviada Pedido creado Ped…" at bounding box center [0, 0] width 0 height 0
click at [335, 276] on span at bounding box center [334, 275] width 59 height 10
click at [582, 400] on div at bounding box center [415, 236] width 755 height 472
click at [0, 0] on div "Leads Entrantes Nueva consulta Cualificado Cotización enviada Pedido creado Ped…" at bounding box center [0, 0] width 0 height 0
click at [0, 0] on label "Pedido creado" at bounding box center [0, 0] width 0 height 0
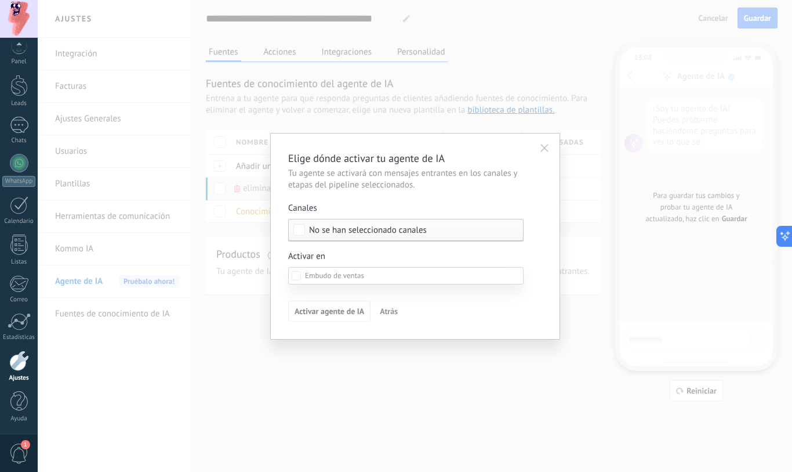
click at [0, 0] on label "Pedido cancelado – perdido" at bounding box center [0, 0] width 0 height 0
click at [562, 375] on div at bounding box center [415, 236] width 755 height 472
click at [544, 147] on icon "button" at bounding box center [545, 148] width 8 height 8
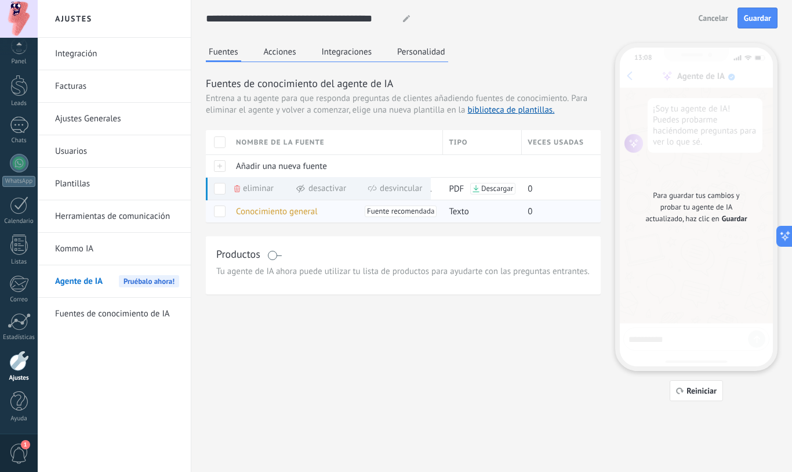
click at [219, 211] on span at bounding box center [220, 211] width 12 height 12
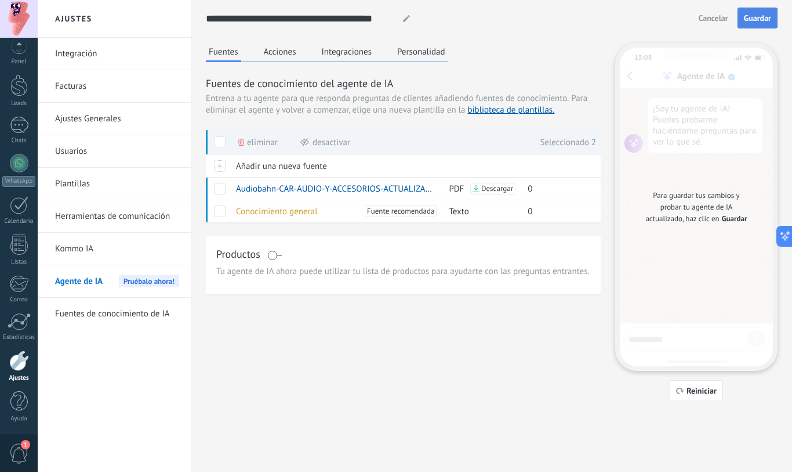
click at [769, 16] on span "Guardar" at bounding box center [757, 18] width 27 height 8
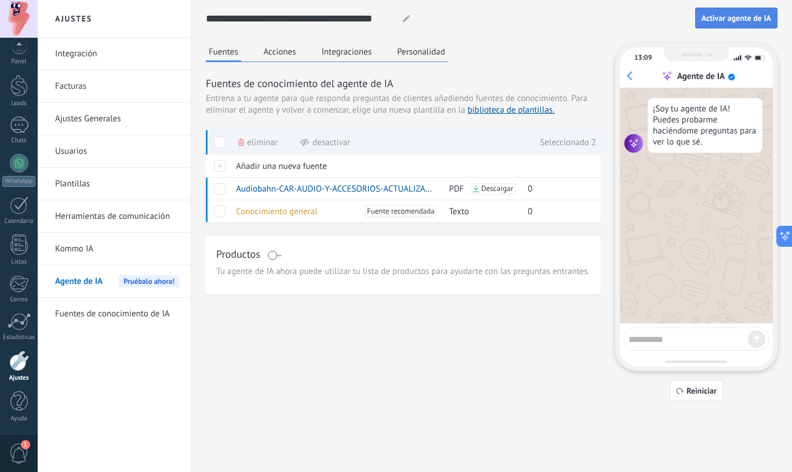
click at [741, 20] on span "Activar agente de IA" at bounding box center [737, 18] width 70 height 8
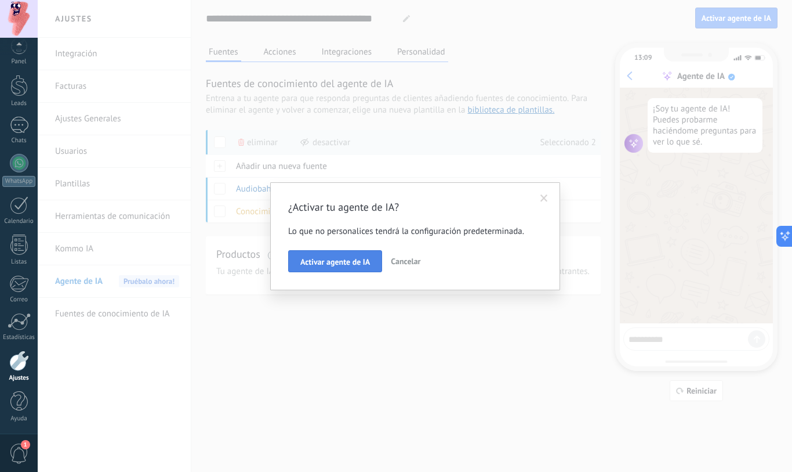
click at [330, 263] on span "Activar agente de IA" at bounding box center [335, 262] width 70 height 8
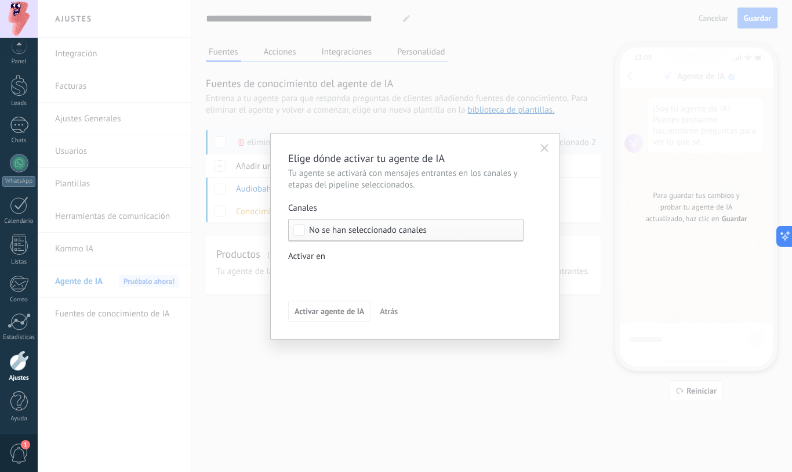
click at [0, 0] on div "Leads Entrantes Nueva consulta Cualificado Cotización enviada Pedido creado Ped…" at bounding box center [0, 0] width 0 height 0
click at [546, 423] on div at bounding box center [415, 236] width 755 height 472
click at [547, 146] on use "button" at bounding box center [545, 148] width 8 height 8
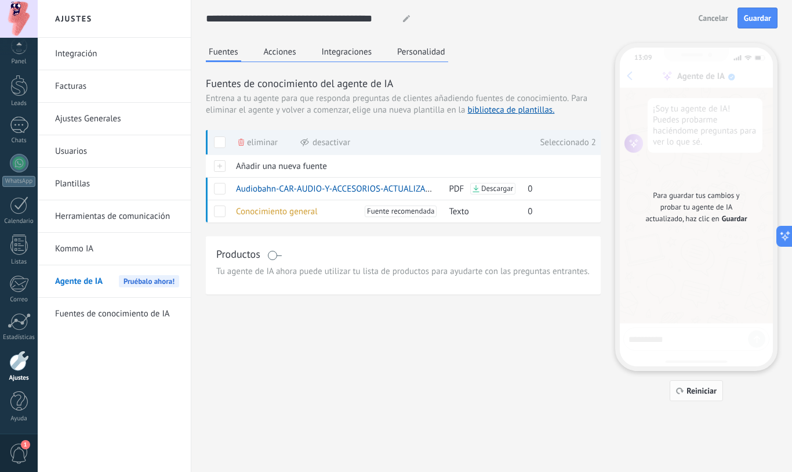
click at [688, 389] on span "Reiniciar" at bounding box center [702, 390] width 30 height 8
click at [708, 391] on span "Reiniciar" at bounding box center [702, 390] width 30 height 8
click at [133, 282] on span "Pruébalo ahora!" at bounding box center [149, 281] width 60 height 12
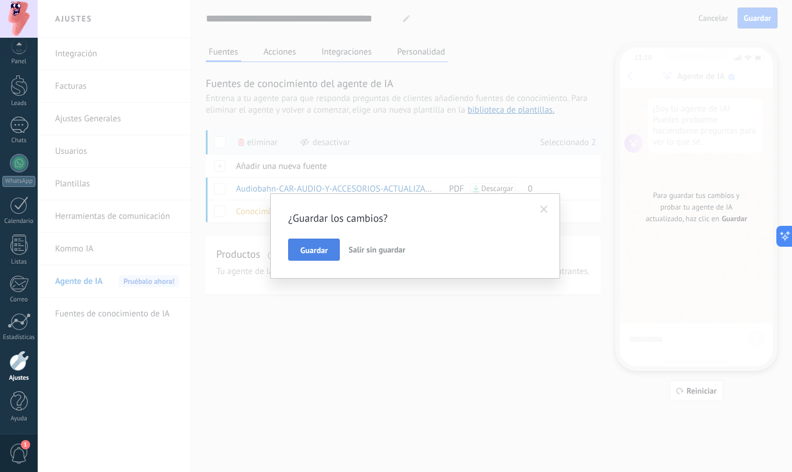
click at [329, 254] on button "Guardar" at bounding box center [314, 249] width 52 height 22
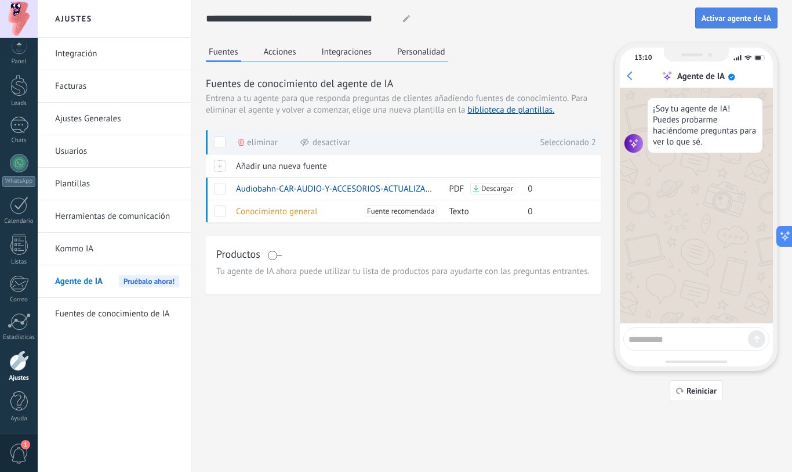
click at [764, 25] on button "Activar agente de IA" at bounding box center [737, 18] width 82 height 21
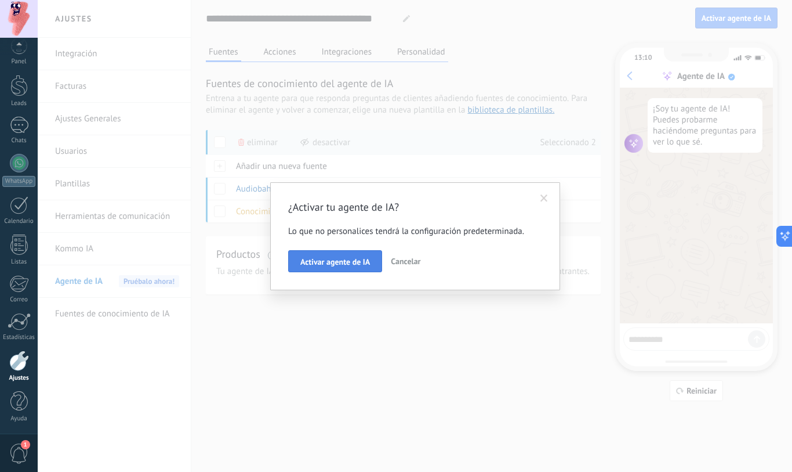
click at [361, 266] on span "Activar agente de IA" at bounding box center [335, 262] width 70 height 8
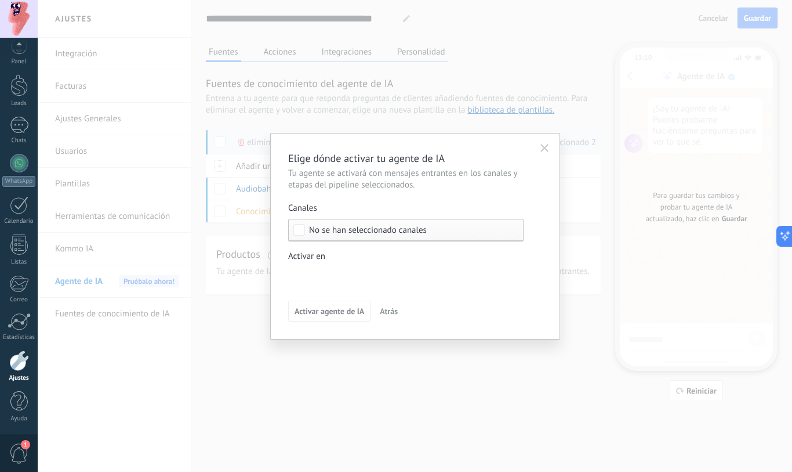
click at [345, 230] on span "No se han seleccionado canales" at bounding box center [368, 230] width 118 height 9
click at [0, 0] on div "Leads Entrantes Nueva consulta Cualificado Cotización enviada Pedido creado Ped…" at bounding box center [0, 0] width 0 height 0
click at [374, 275] on label at bounding box center [406, 275] width 236 height 17
click at [0, 0] on div "Nueva consulta" at bounding box center [0, 0] width 0 height 0
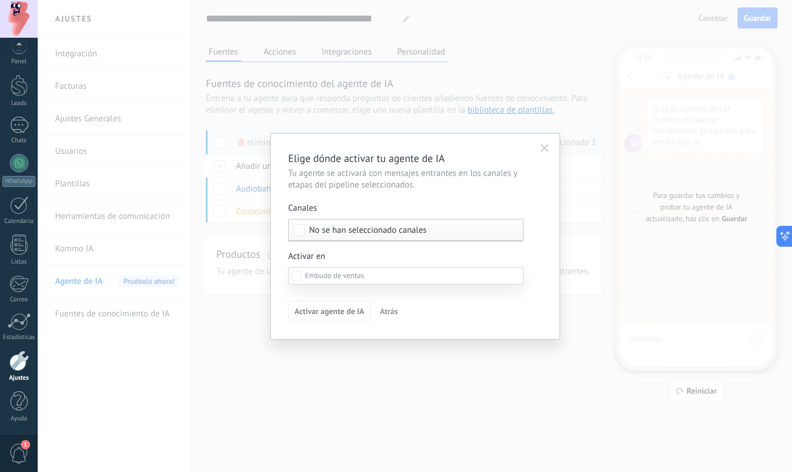
click at [332, 234] on div at bounding box center [415, 236] width 755 height 472
click at [324, 233] on span "No se han seleccionado canales" at bounding box center [368, 230] width 118 height 9
click at [0, 0] on div "Leads Entrantes Nueva consulta Cualificado Cotización enviada Pedido creado Ped…" at bounding box center [0, 0] width 0 height 0
click at [564, 423] on div at bounding box center [415, 236] width 755 height 472
click at [546, 148] on icon "button" at bounding box center [545, 148] width 8 height 8
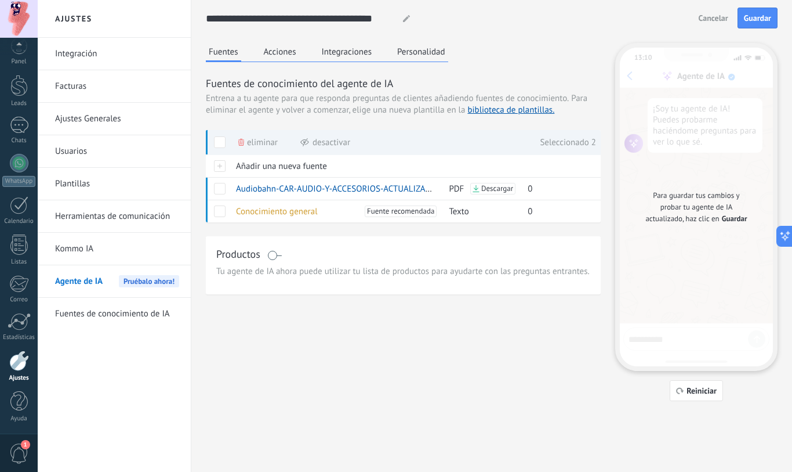
click at [281, 55] on button "Acciones" at bounding box center [280, 51] width 38 height 17
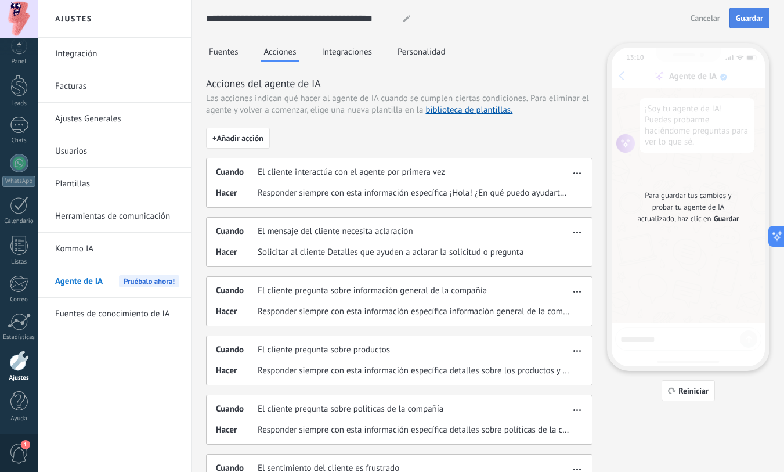
click at [734, 19] on button "Guardar" at bounding box center [749, 18] width 40 height 21
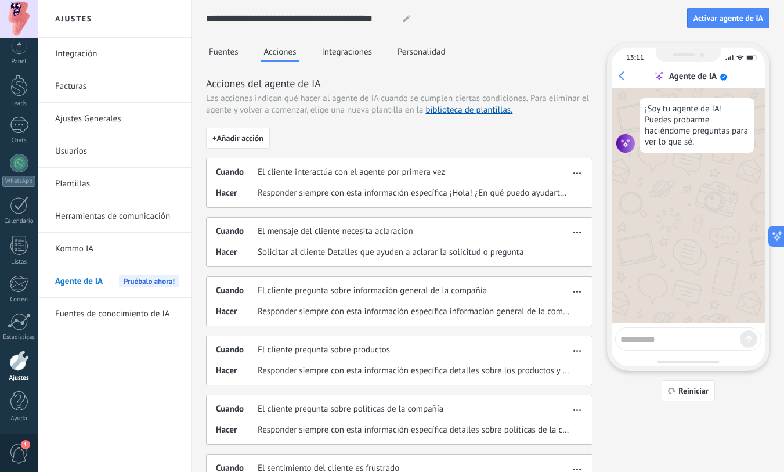
click at [348, 56] on button "Integraciones" at bounding box center [347, 51] width 56 height 17
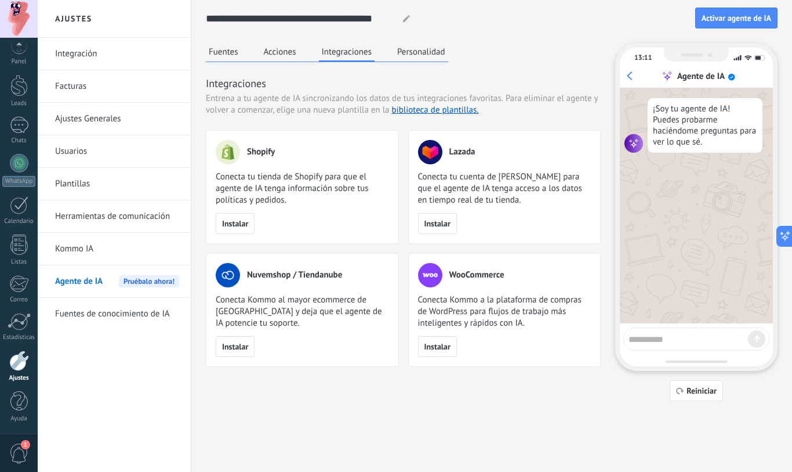
click at [433, 50] on button "Personalidad" at bounding box center [421, 51] width 54 height 17
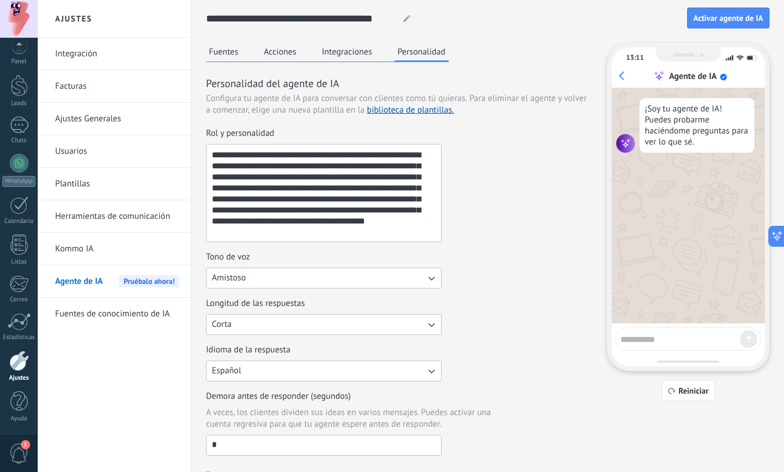
drag, startPoint x: 87, startPoint y: 251, endPoint x: 441, endPoint y: 287, distance: 355.7
click at [87, 251] on link "Kommo IA" at bounding box center [117, 249] width 124 height 32
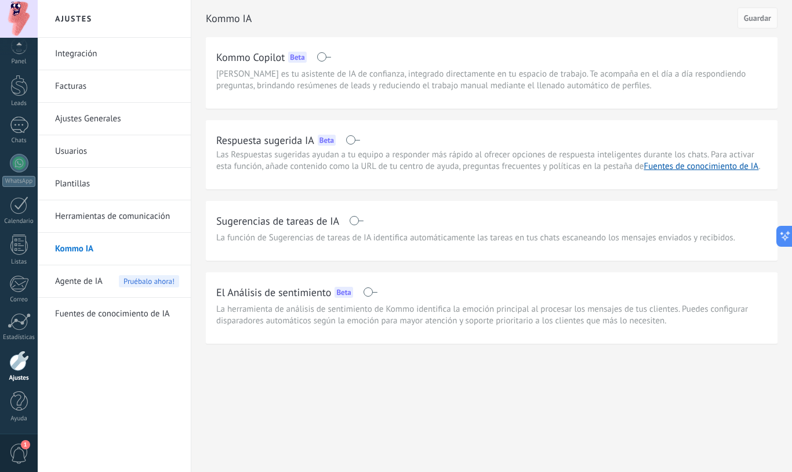
click at [357, 142] on span at bounding box center [353, 139] width 15 height 9
click at [360, 222] on span at bounding box center [356, 220] width 15 height 9
click at [769, 22] on span "Guardar" at bounding box center [757, 18] width 27 height 8
click at [143, 283] on span "Pruébalo ahora!" at bounding box center [149, 281] width 60 height 12
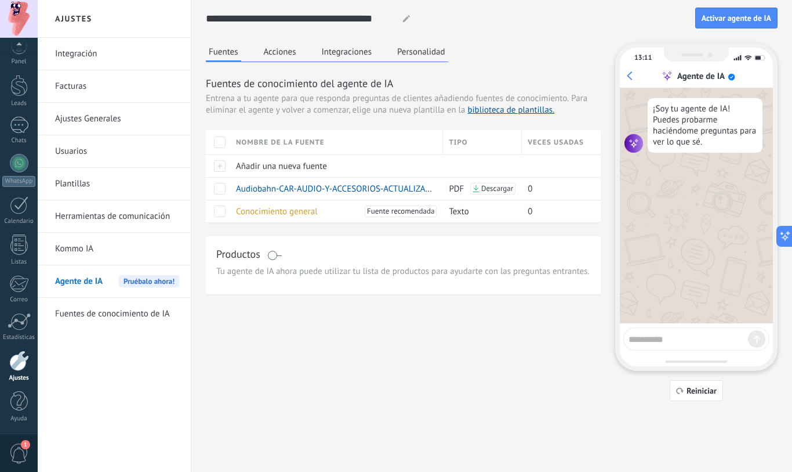
click at [636, 142] on img at bounding box center [634, 143] width 19 height 19
click at [737, 21] on span "Activar agente de IA" at bounding box center [737, 18] width 70 height 8
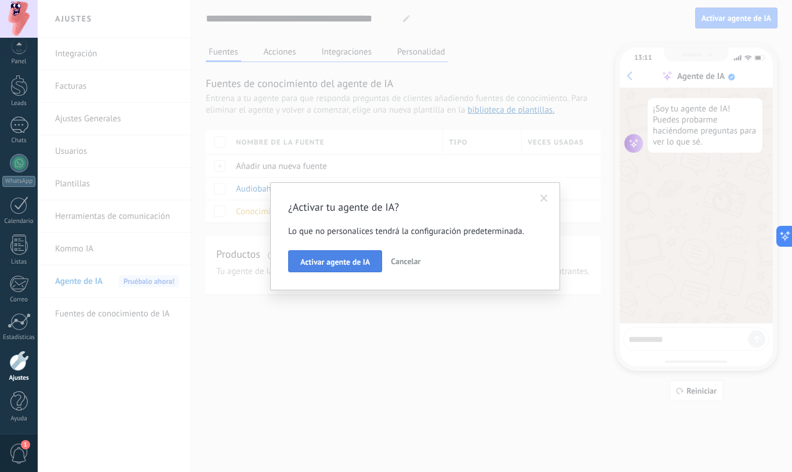
click at [351, 265] on span "Activar agente de IA" at bounding box center [335, 262] width 70 height 8
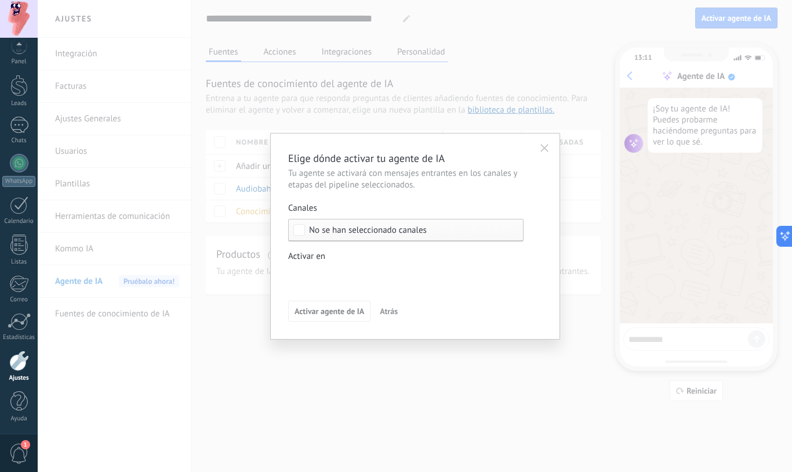
click at [0, 0] on div "Leads Entrantes Nueva consulta Cualificado Cotización enviada Pedido creado Ped…" at bounding box center [0, 0] width 0 height 0
click at [0, 0] on div "Nueva consulta" at bounding box center [0, 0] width 0 height 0
click at [539, 370] on div at bounding box center [415, 236] width 755 height 472
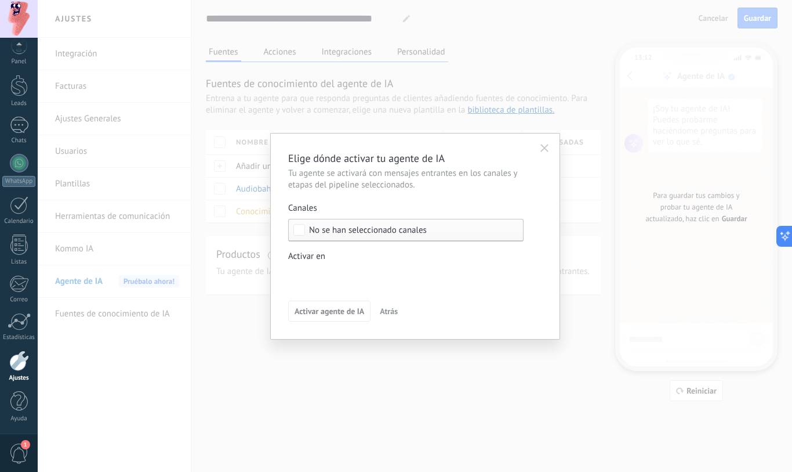
click at [0, 0] on div "Leads Entrantes Nueva consulta Cualificado Cotización enviada Pedido creado Ped…" at bounding box center [0, 0] width 0 height 0
click at [573, 389] on div at bounding box center [415, 236] width 755 height 472
click at [783, 240] on icon at bounding box center [793, 236] width 8 height 8
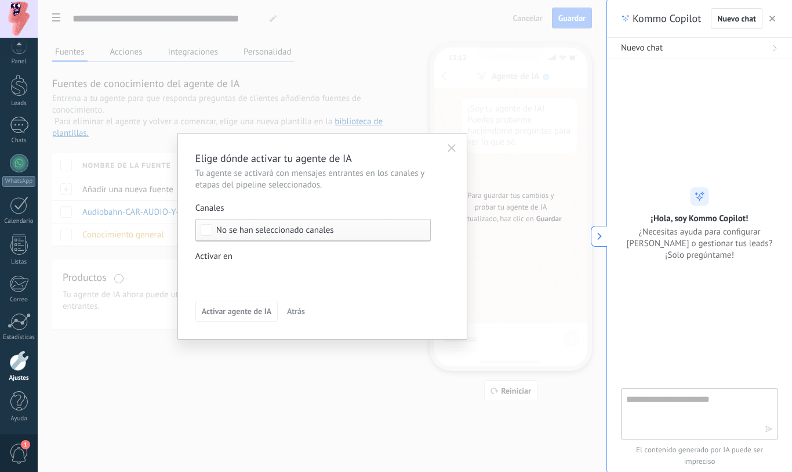
click at [148, 342] on div "Elige dónde activar tu agente de IA Tu agente se activará con mensajes entrante…" at bounding box center [322, 236] width 569 height 472
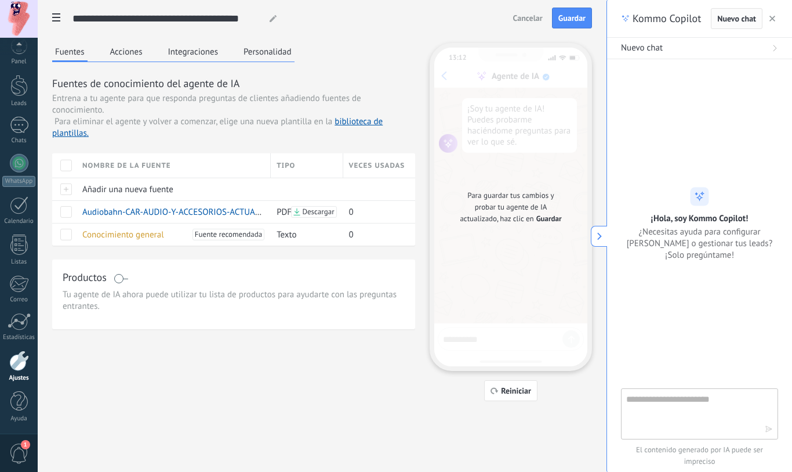
click at [742, 21] on span "Nuevo chat" at bounding box center [737, 19] width 39 height 8
click at [662, 400] on textarea at bounding box center [691, 413] width 131 height 42
type textarea "**********"
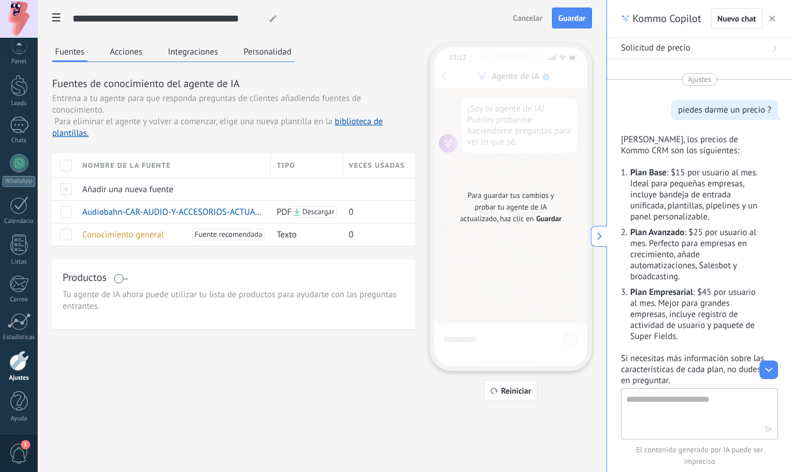
click at [653, 398] on textarea at bounding box center [691, 413] width 131 height 42
type textarea "**********"
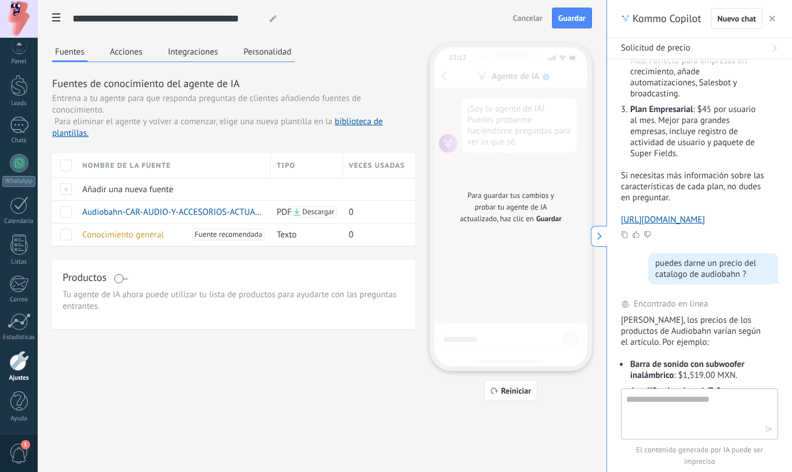
scroll to position [385, 0]
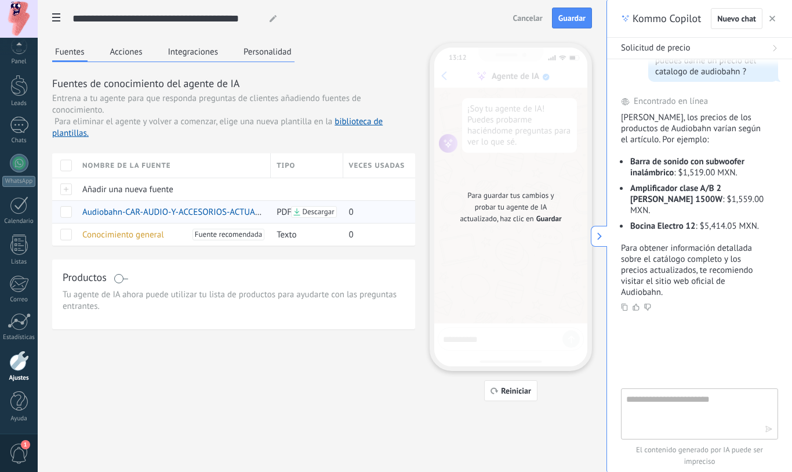
click at [175, 215] on span "Audiobahn-CAR-AUDIO-Y-ACCESORIOS-ACTUALIZADO-AGOSTO-2025.pdf" at bounding box center [217, 212] width 271 height 11
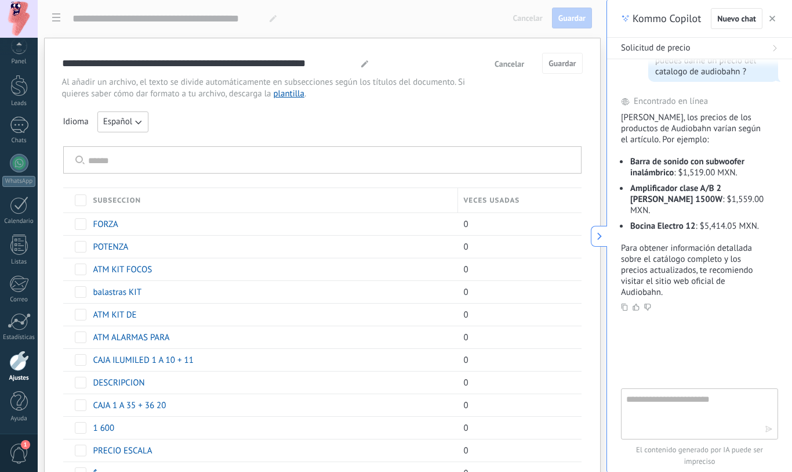
click at [83, 199] on span at bounding box center [81, 200] width 12 height 12
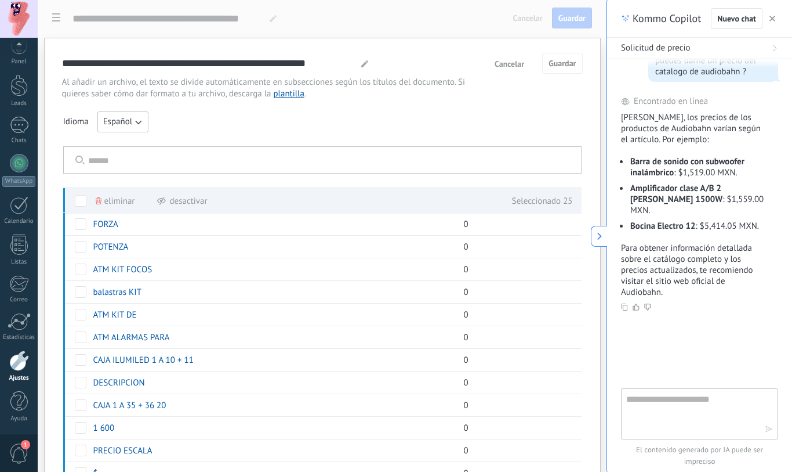
click at [662, 399] on textarea at bounding box center [691, 413] width 131 height 42
type textarea "**********"
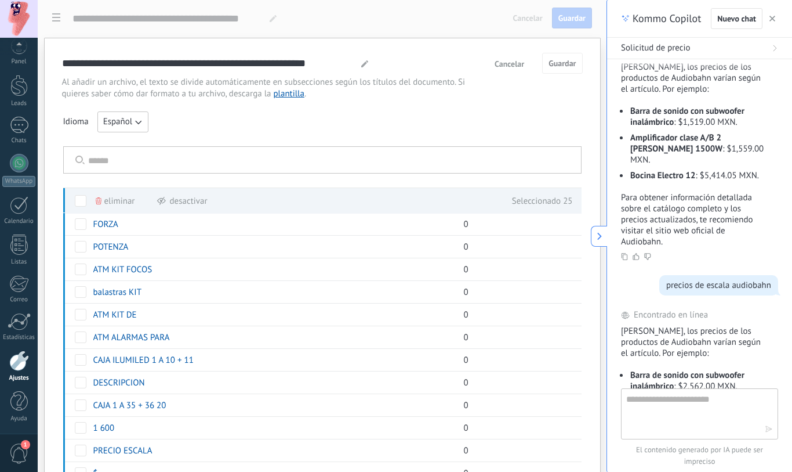
scroll to position [638, 0]
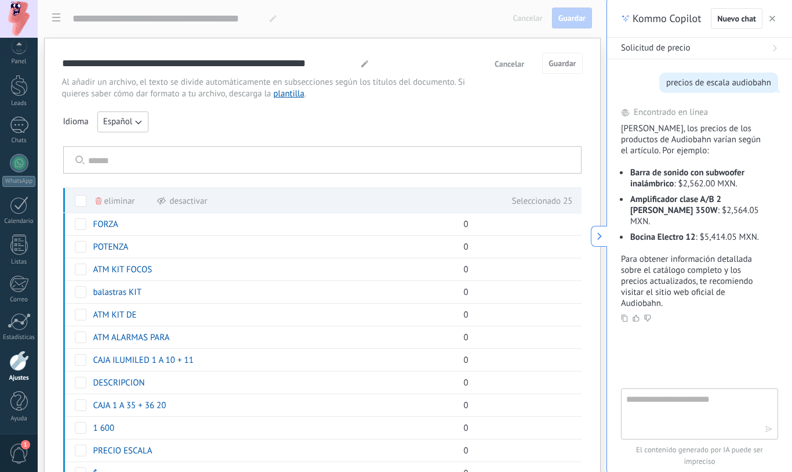
click at [646, 400] on textarea at bounding box center [691, 413] width 131 height 42
type textarea "*****"
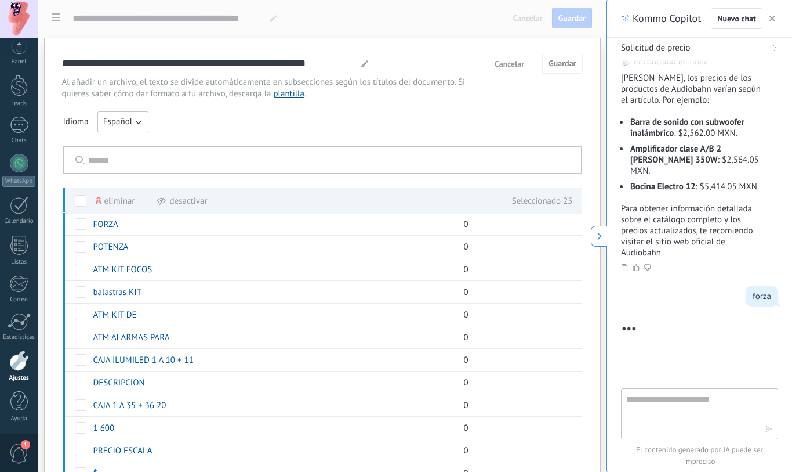
scroll to position [777, 0]
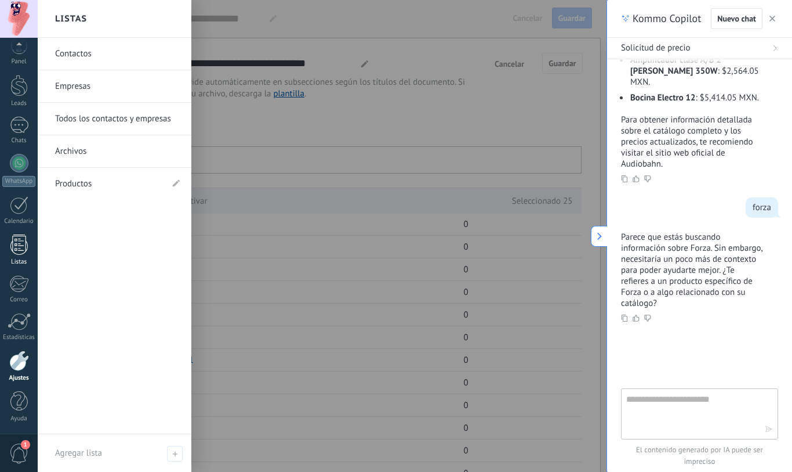
click at [23, 254] on div at bounding box center [18, 244] width 17 height 20
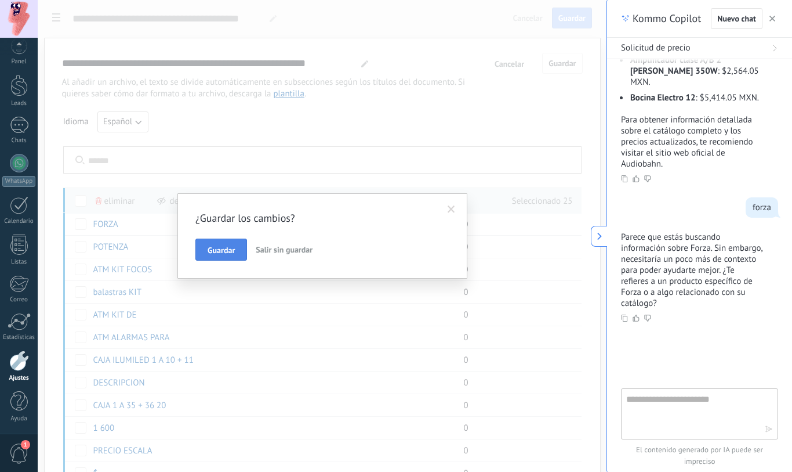
click at [237, 253] on button "Guardar" at bounding box center [221, 249] width 52 height 22
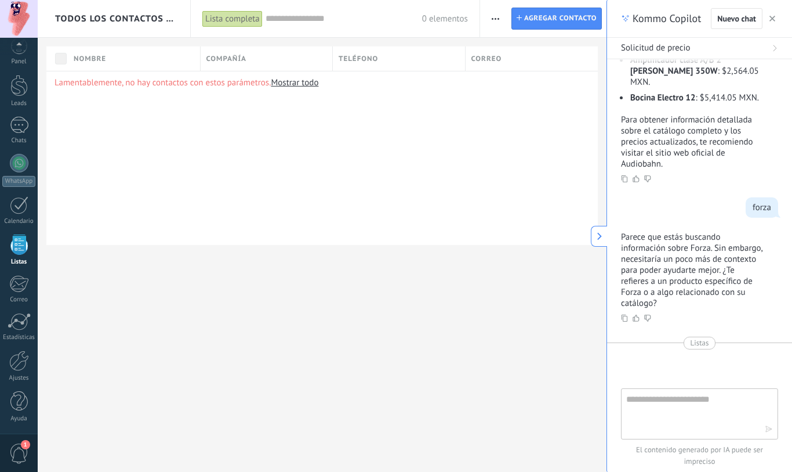
click at [293, 84] on link "Mostrar todo" at bounding box center [295, 82] width 48 height 11
click at [307, 87] on link "Mostrar todo" at bounding box center [295, 82] width 48 height 11
click at [19, 365] on div at bounding box center [19, 360] width 20 height 20
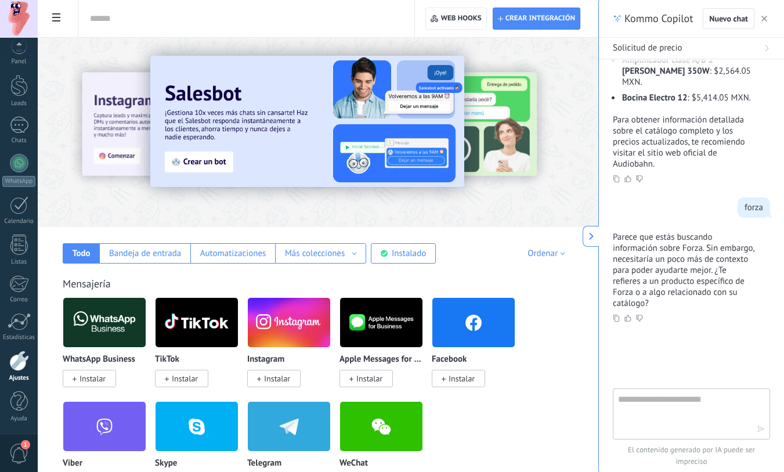
click at [107, 328] on img at bounding box center [104, 322] width 82 height 56
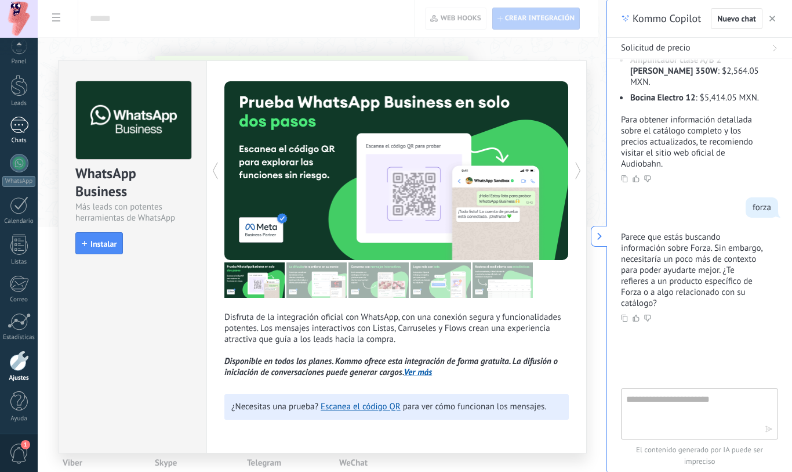
click at [24, 133] on link "Chats" at bounding box center [19, 131] width 38 height 28
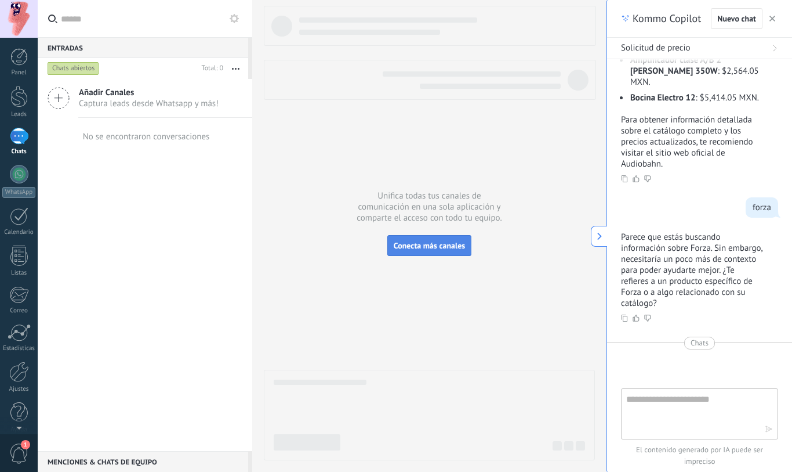
click at [412, 244] on span "Conecta más canales" at bounding box center [429, 245] width 71 height 10
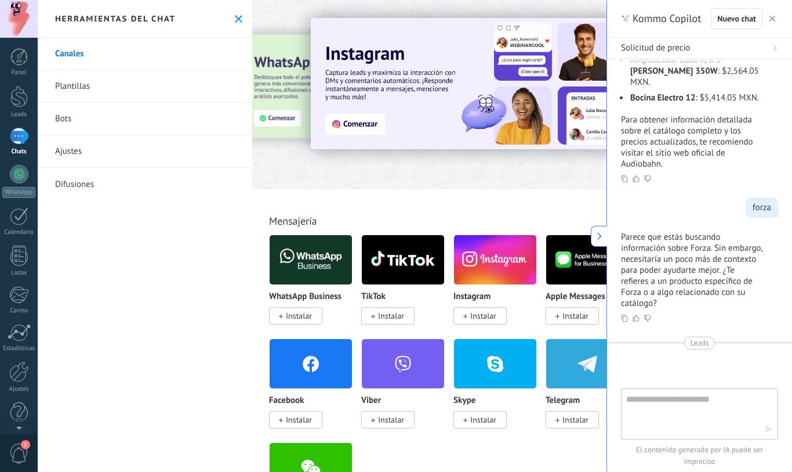
click at [316, 260] on img at bounding box center [311, 259] width 82 height 56
